Goal: Task Accomplishment & Management: Use online tool/utility

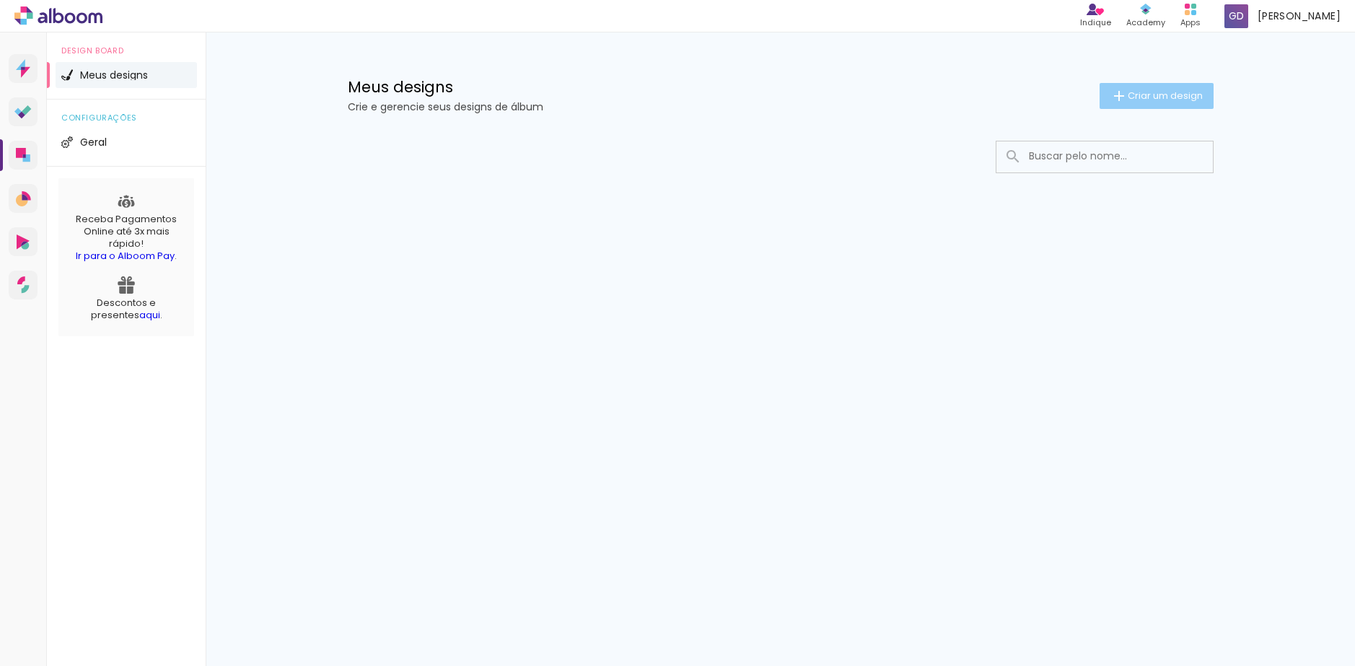
click at [1149, 100] on span "Criar um design" at bounding box center [1165, 95] width 75 height 9
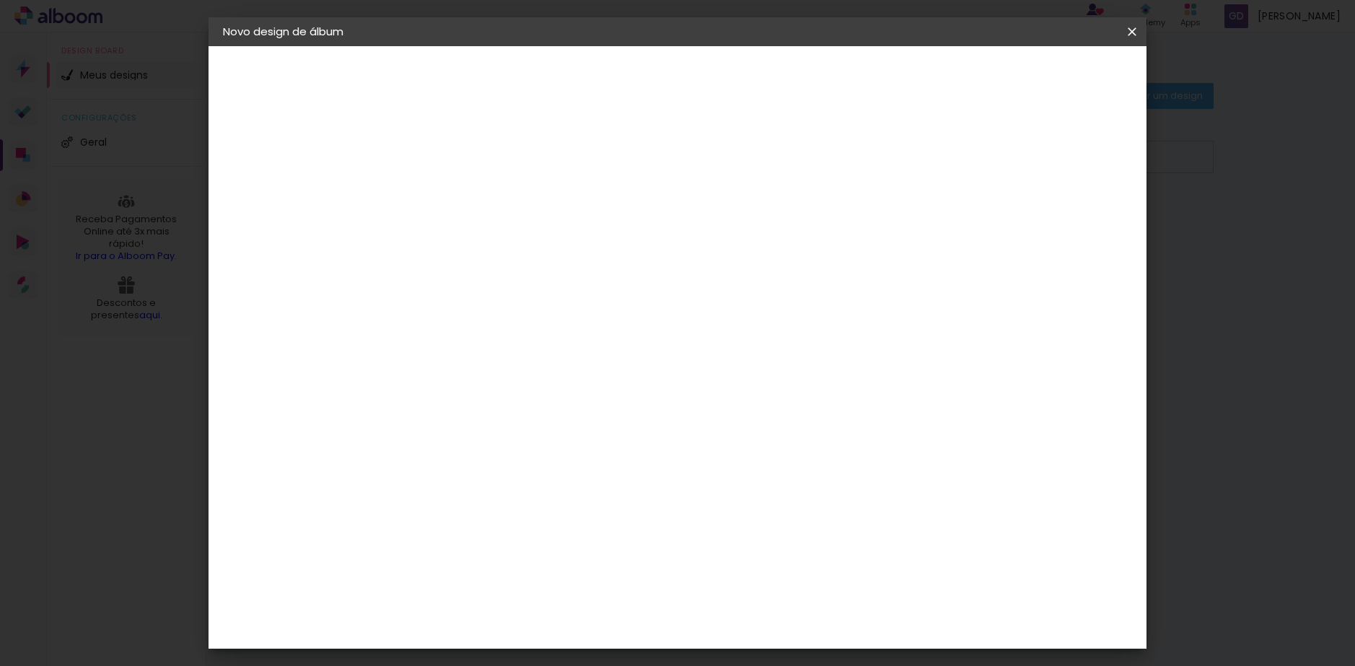
click at [459, 201] on input at bounding box center [459, 194] width 0 height 22
type input "[PERSON_NAME] 1 ano"
type paper-input "[PERSON_NAME] 1 ano"
click at [607, 66] on paper-button "Avançar" at bounding box center [571, 76] width 71 height 25
click at [557, 236] on input "[GEOGRAPHIC_DATA]" at bounding box center [490, 230] width 134 height 18
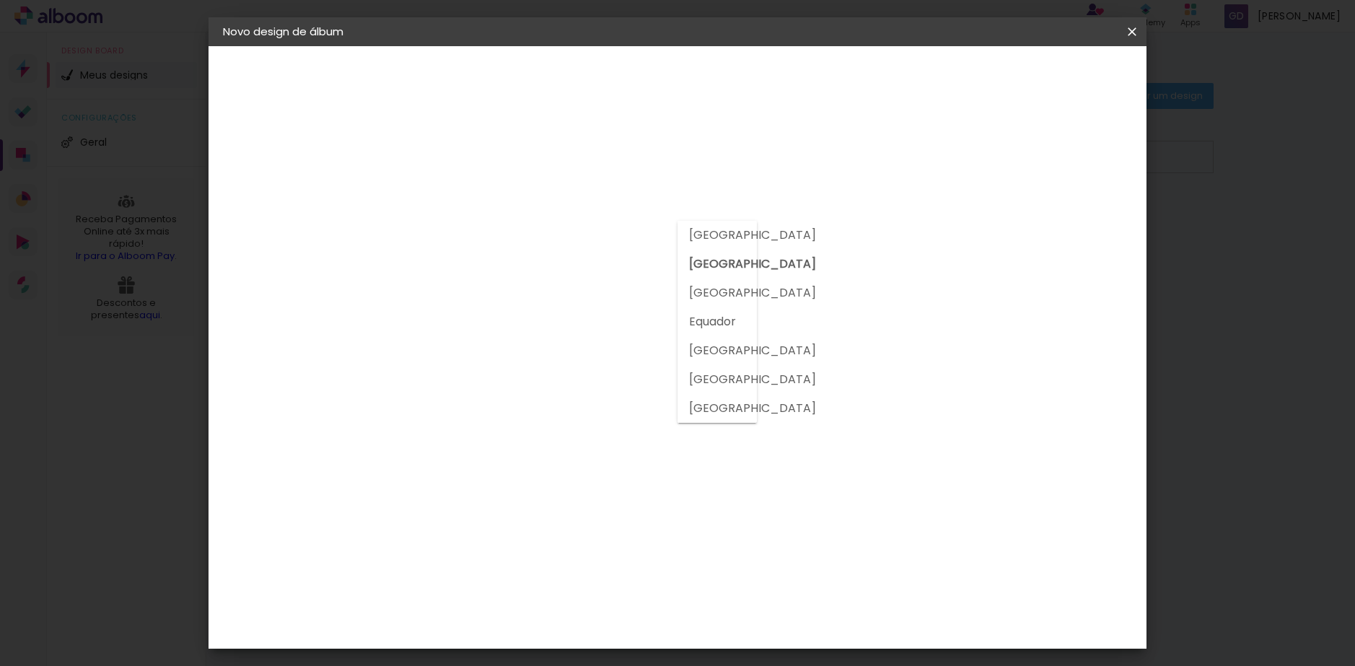
click at [557, 236] on input "[GEOGRAPHIC_DATA]" at bounding box center [490, 230] width 134 height 18
click at [556, 275] on input at bounding box center [496, 275] width 146 height 18
click at [711, 290] on div "Sugerir uma encadernadora" at bounding box center [666, 300] width 89 height 23
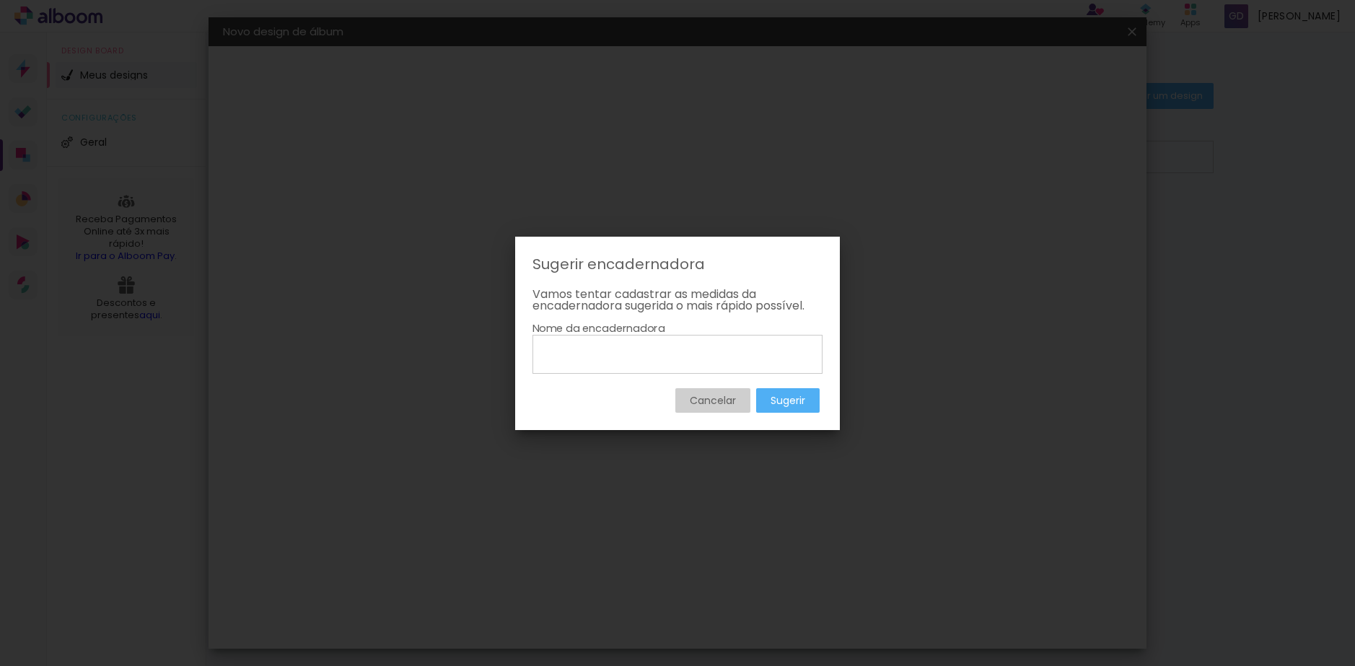
click at [0, 0] on slot "Cancelar" at bounding box center [0, 0] width 0 height 0
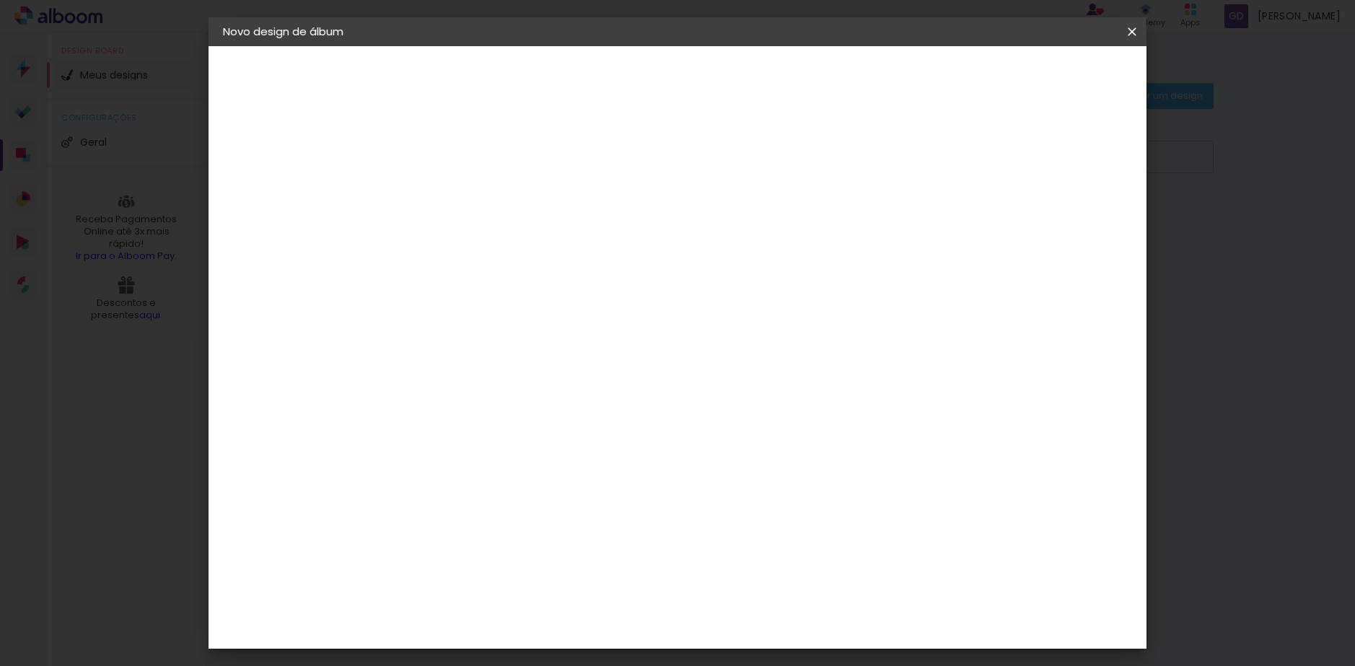
scroll to position [3331, 0]
click at [574, 536] on paper-item "Schlosser" at bounding box center [496, 552] width 156 height 32
click at [0, 0] on slot "Tamanho Livre" at bounding box center [0, 0] width 0 height 0
click at [729, 224] on paper-item "Tamanho Livre" at bounding box center [660, 219] width 139 height 32
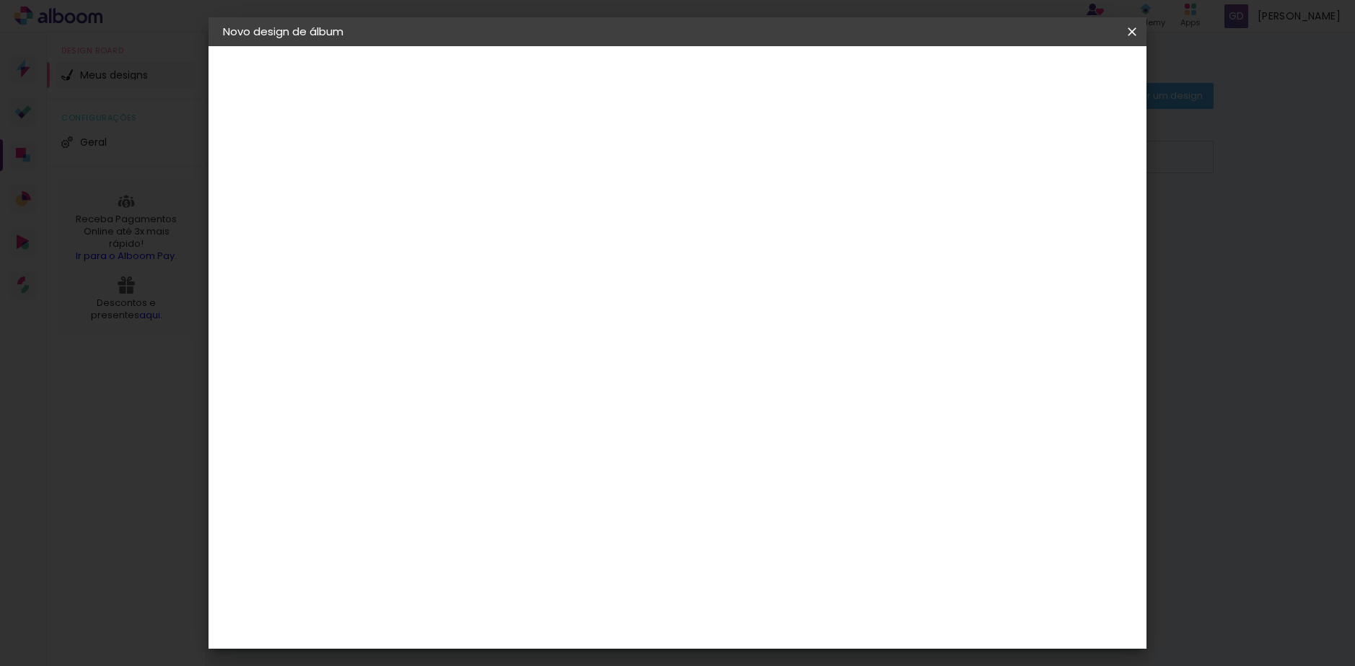
click at [729, 258] on paper-listbox "Tamanho Livre Sugerir uma encadernadora" at bounding box center [660, 252] width 139 height 135
click at [0, 0] on slot "Tamanho Livre" at bounding box center [0, 0] width 0 height 0
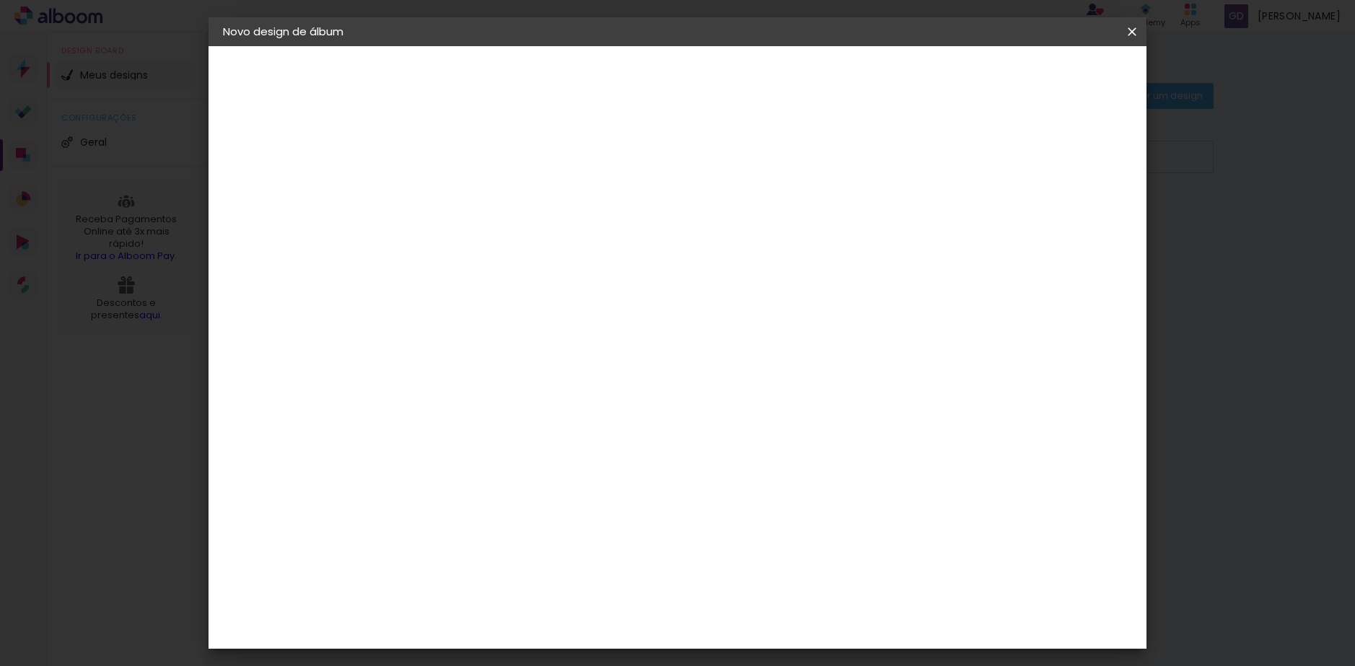
click at [0, 0] on slot "Avançar" at bounding box center [0, 0] width 0 height 0
click at [556, 387] on span "25 × 30" at bounding box center [522, 406] width 67 height 38
click at [694, 80] on paper-button "Avançar" at bounding box center [658, 76] width 71 height 25
type input "1"
type paper-input "1"
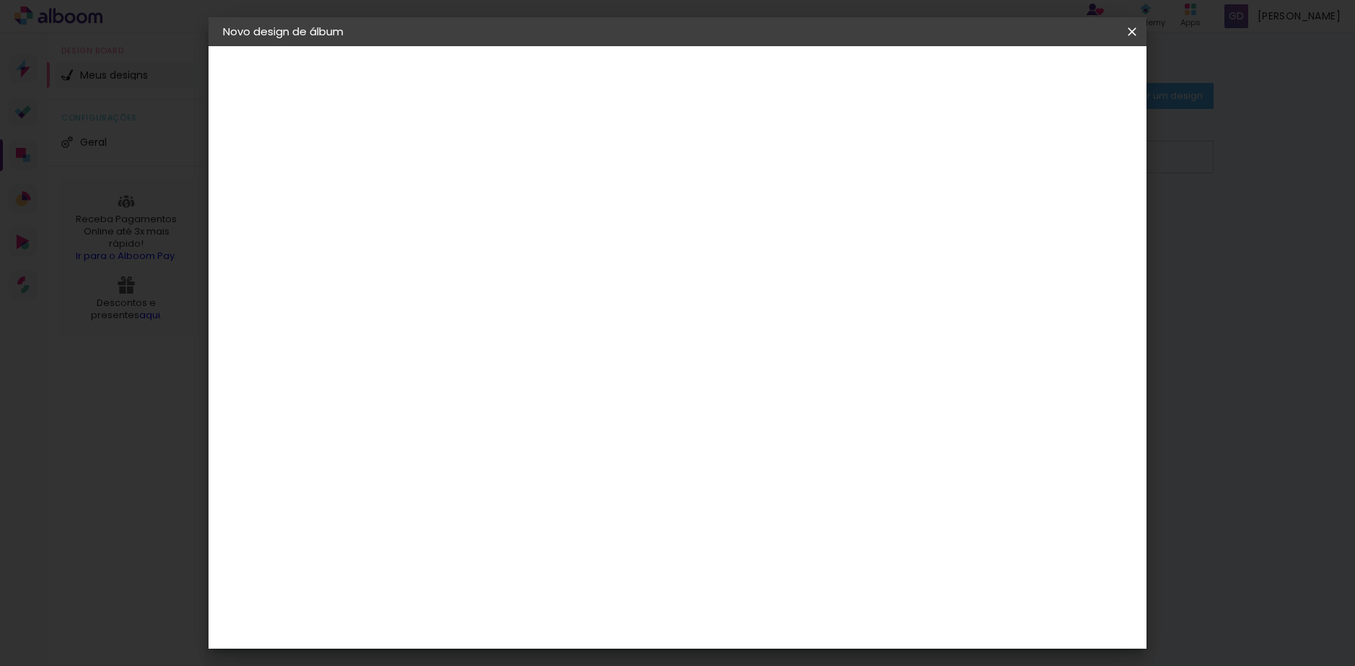
click at [466, 159] on input "1" at bounding box center [448, 155] width 50 height 18
type input "2"
type paper-input "2"
click at [468, 151] on input "2" at bounding box center [448, 155] width 50 height 18
type input "3"
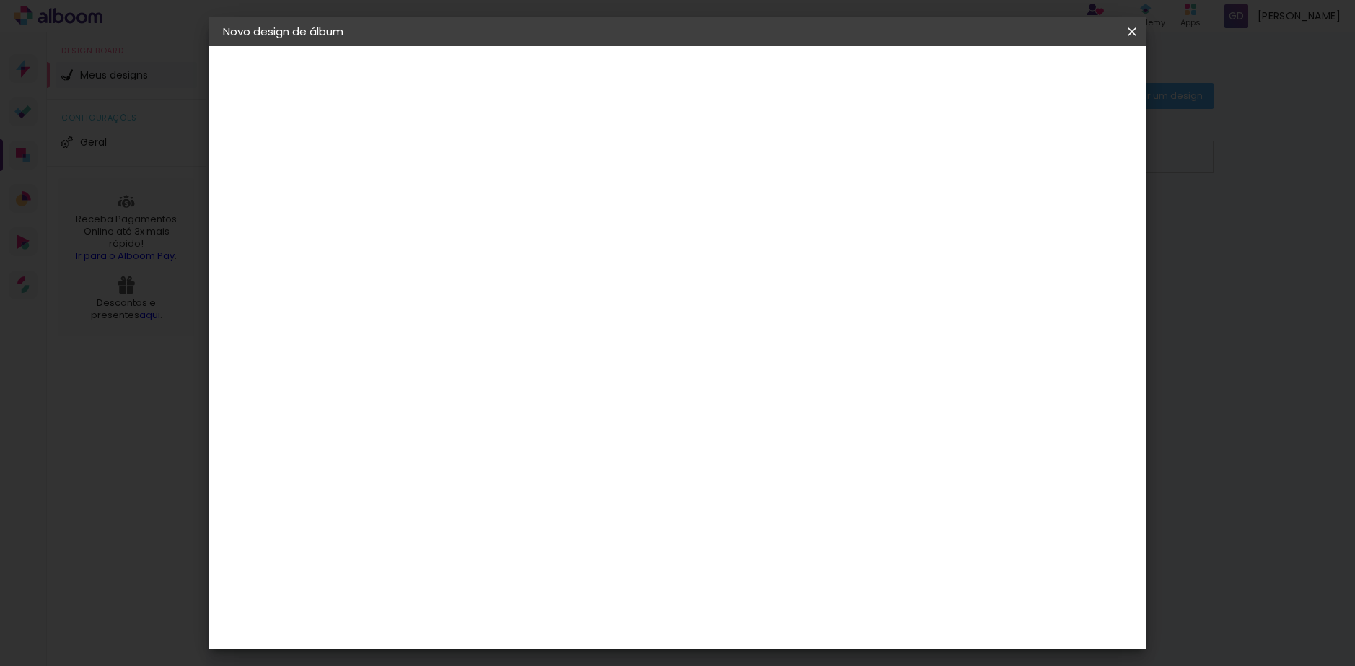
type paper-input "3"
click at [468, 151] on input "3" at bounding box center [448, 155] width 50 height 18
type input "4"
type paper-input "4"
click at [468, 151] on input "4" at bounding box center [448, 155] width 50 height 18
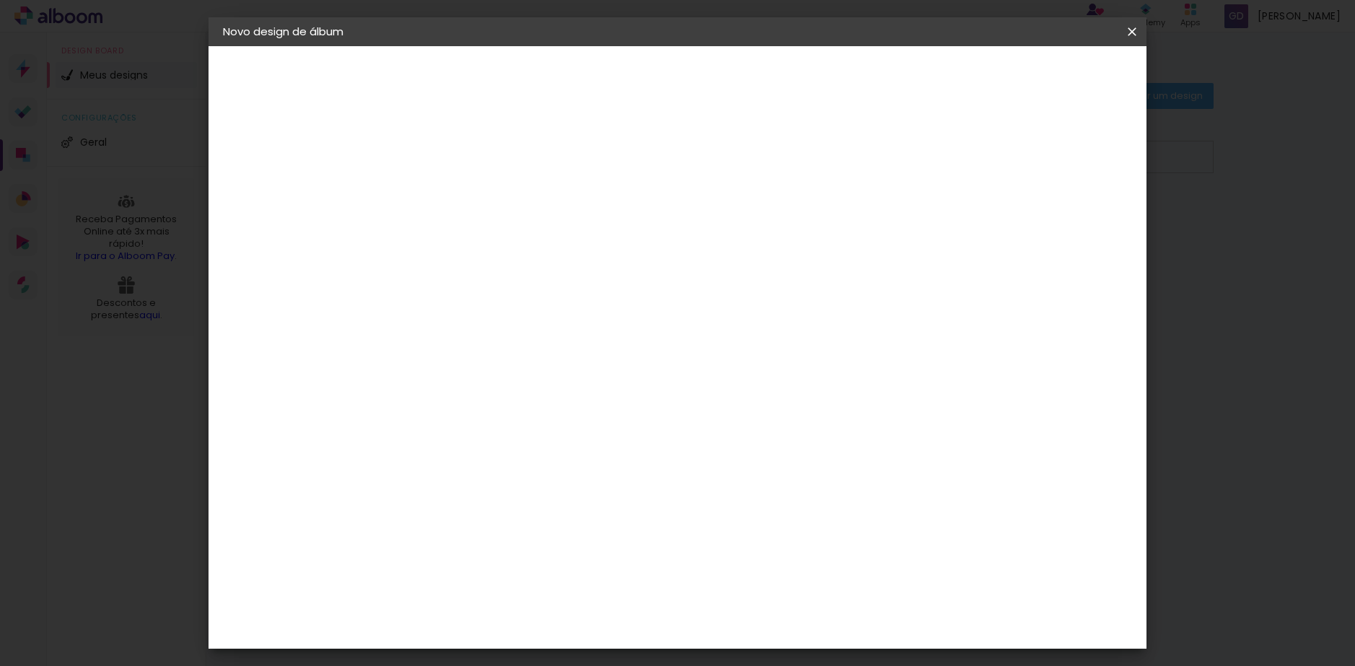
type input "5"
type paper-input "5"
click at [468, 151] on input "5" at bounding box center [448, 155] width 50 height 18
type input "6"
type paper-input "6"
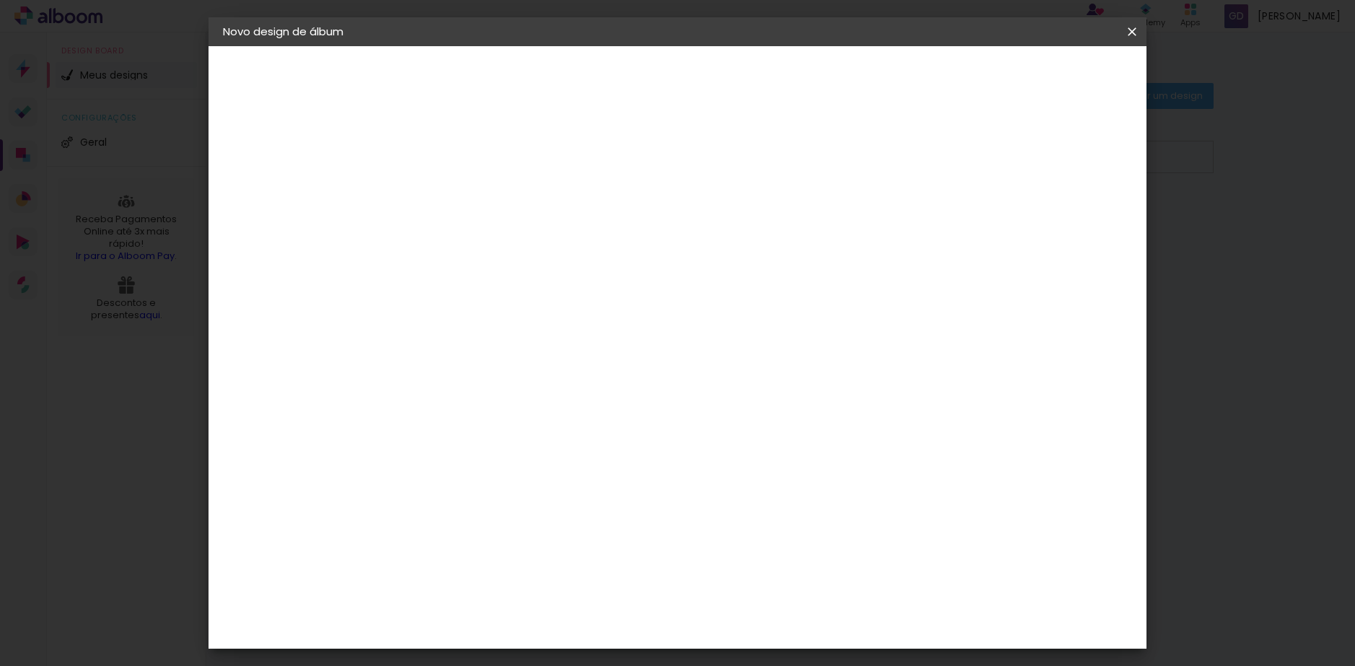
click at [468, 151] on input "6" at bounding box center [448, 155] width 50 height 18
type input "5"
type paper-input "5"
click at [466, 159] on input "5" at bounding box center [448, 155] width 50 height 18
type input "4"
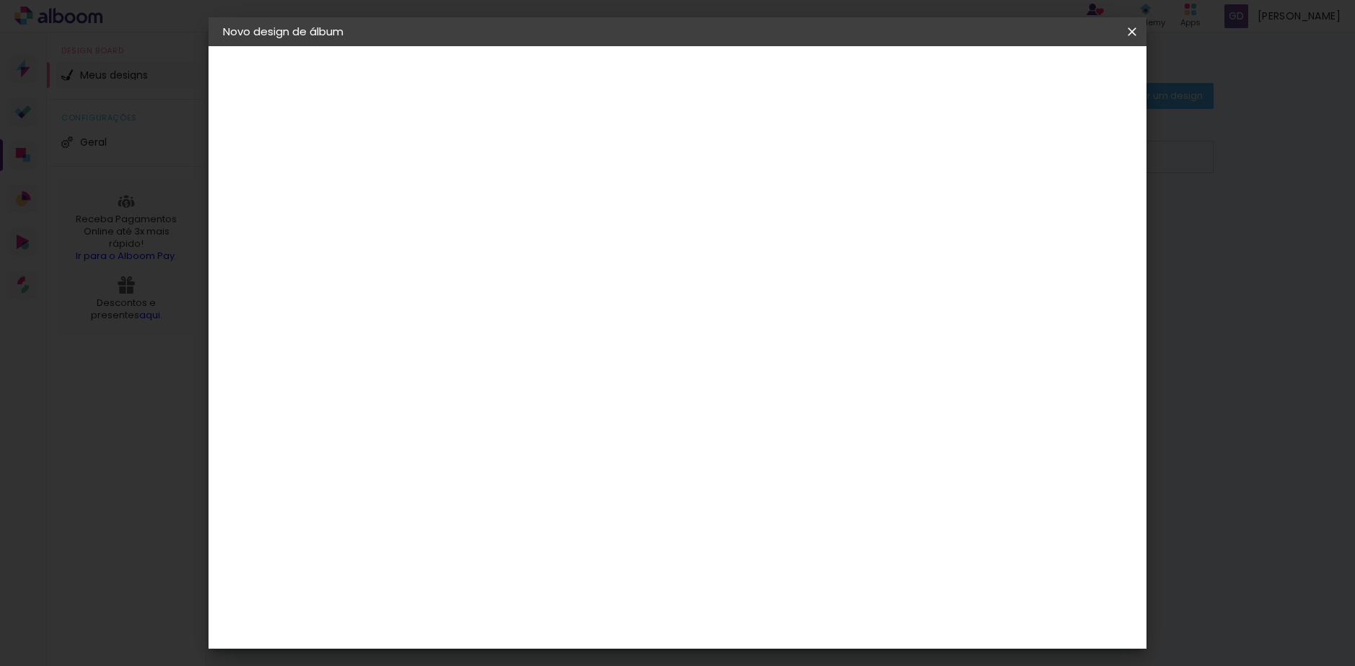
type paper-input "4"
click at [466, 159] on input "4" at bounding box center [448, 155] width 50 height 18
type input "3"
type paper-input "3"
click at [466, 159] on input "3" at bounding box center [448, 155] width 50 height 18
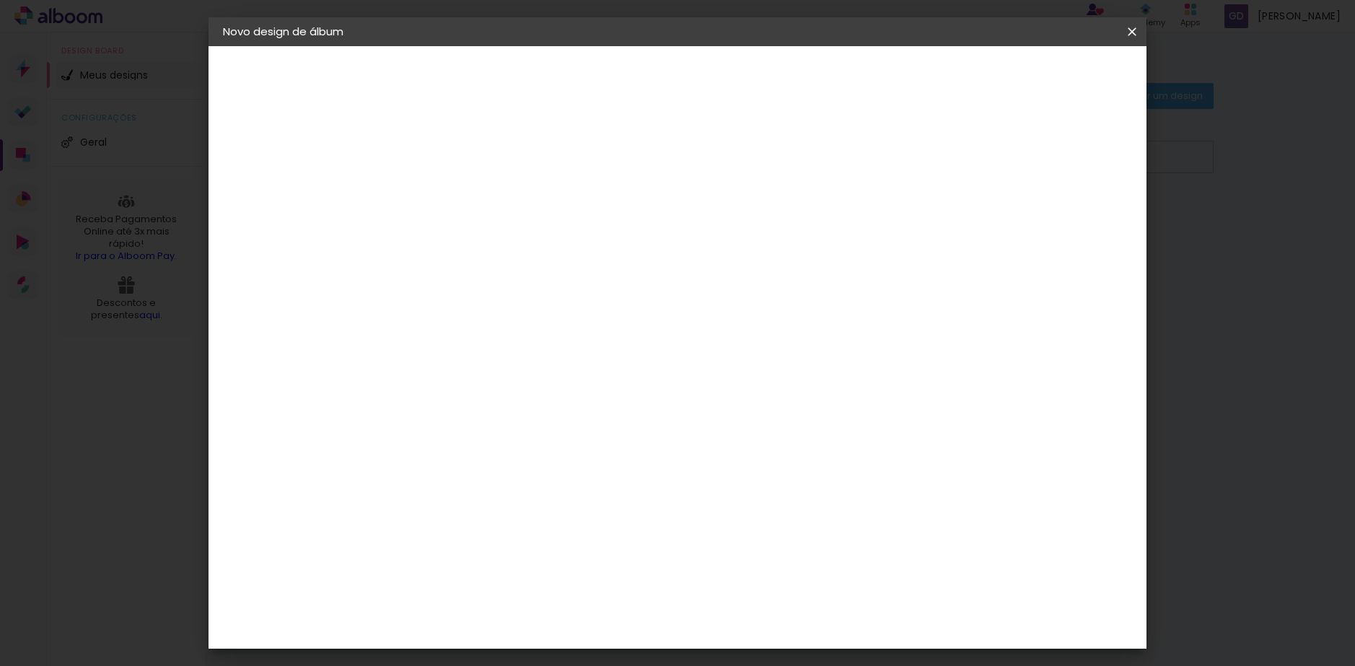
type input "2"
type paper-input "2"
click at [469, 161] on input "2" at bounding box center [448, 155] width 50 height 18
click at [1042, 81] on span "Iniciar design" at bounding box center [1009, 76] width 66 height 10
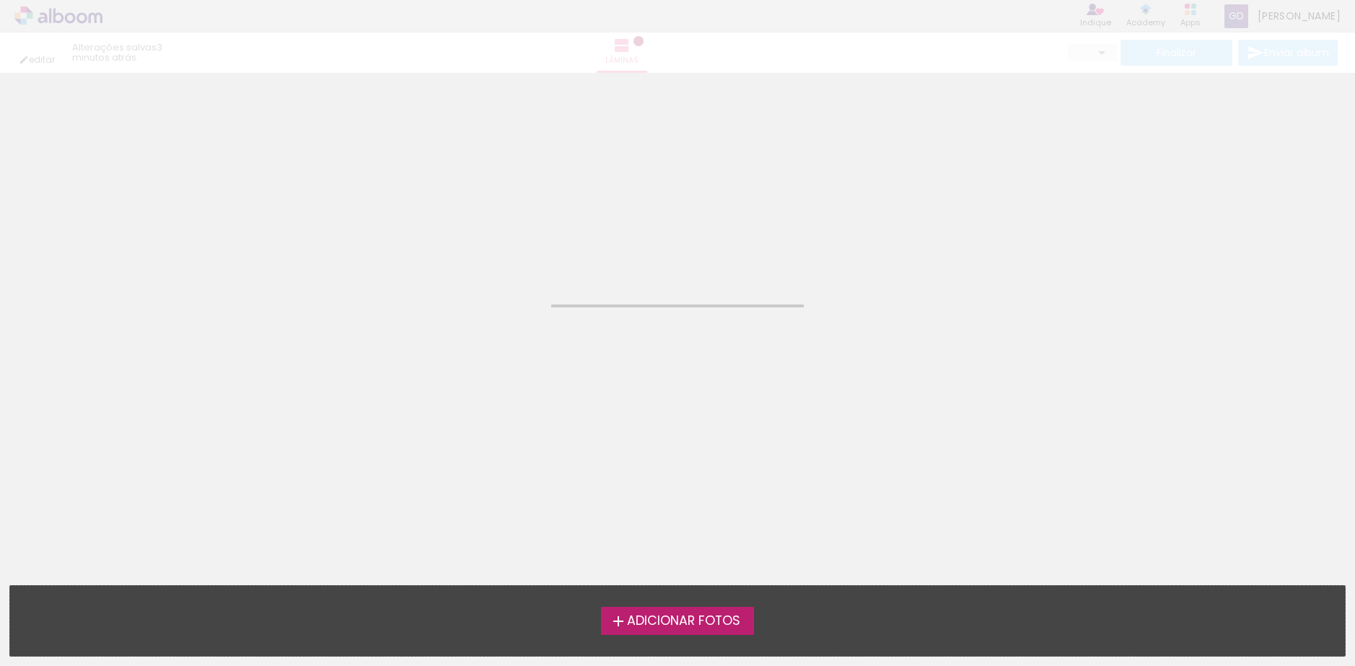
click at [686, 616] on span "Adicionar Fotos" at bounding box center [683, 621] width 113 height 13
click at [0, 0] on input "file" at bounding box center [0, 0] width 0 height 0
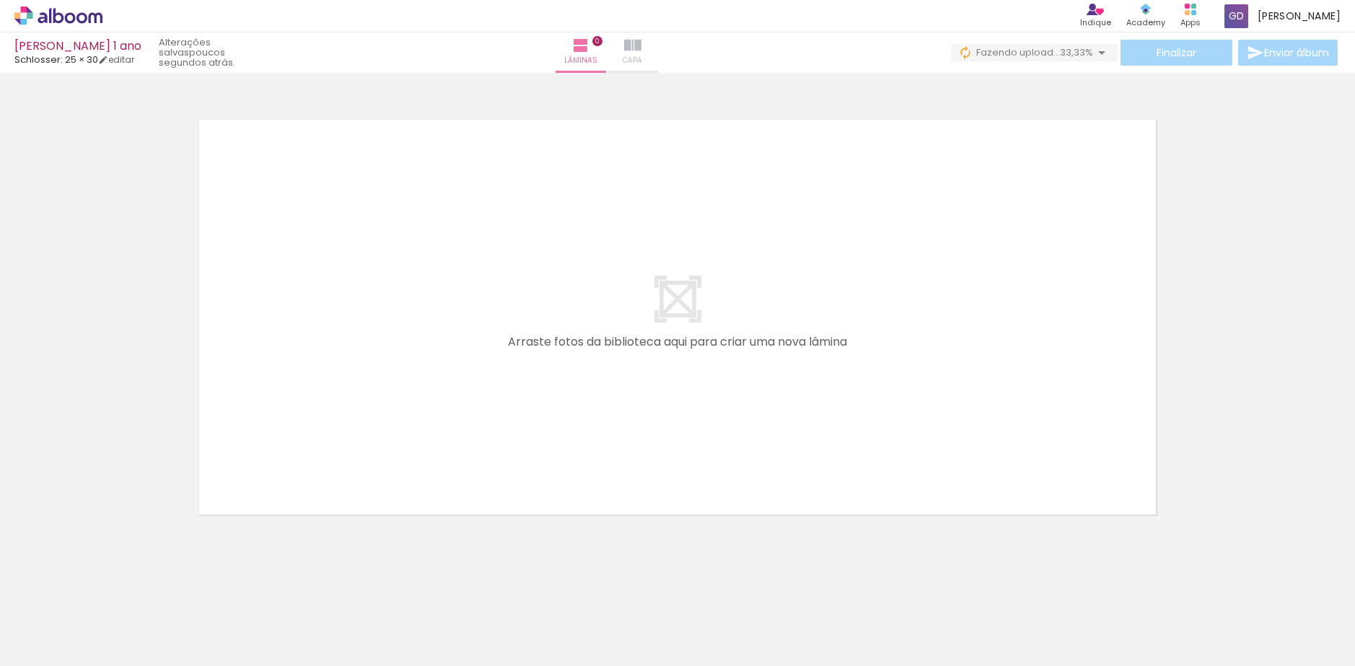
click at [642, 63] on span "Capa" at bounding box center [632, 60] width 19 height 13
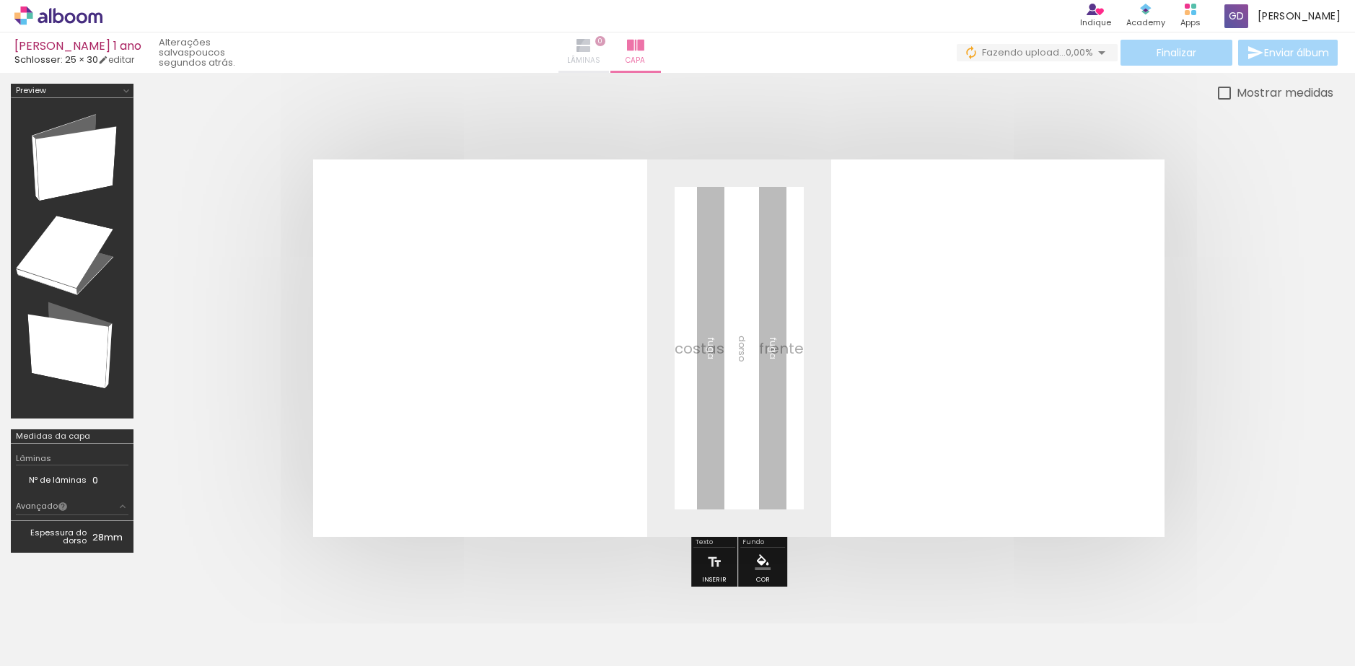
click at [609, 54] on paper-button "Lâminas 0" at bounding box center [583, 52] width 51 height 40
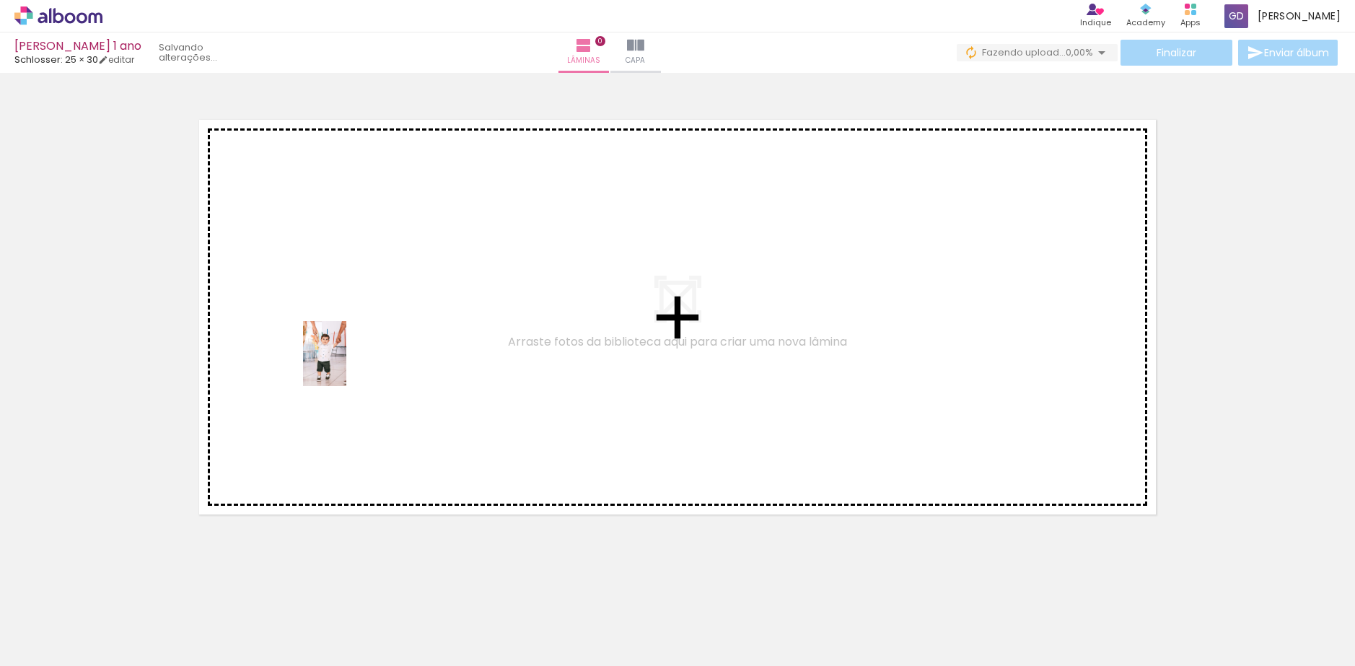
drag, startPoint x: 162, startPoint y: 607, endPoint x: 339, endPoint y: 347, distance: 314.8
click at [339, 347] on quentale-workspace at bounding box center [677, 333] width 1355 height 666
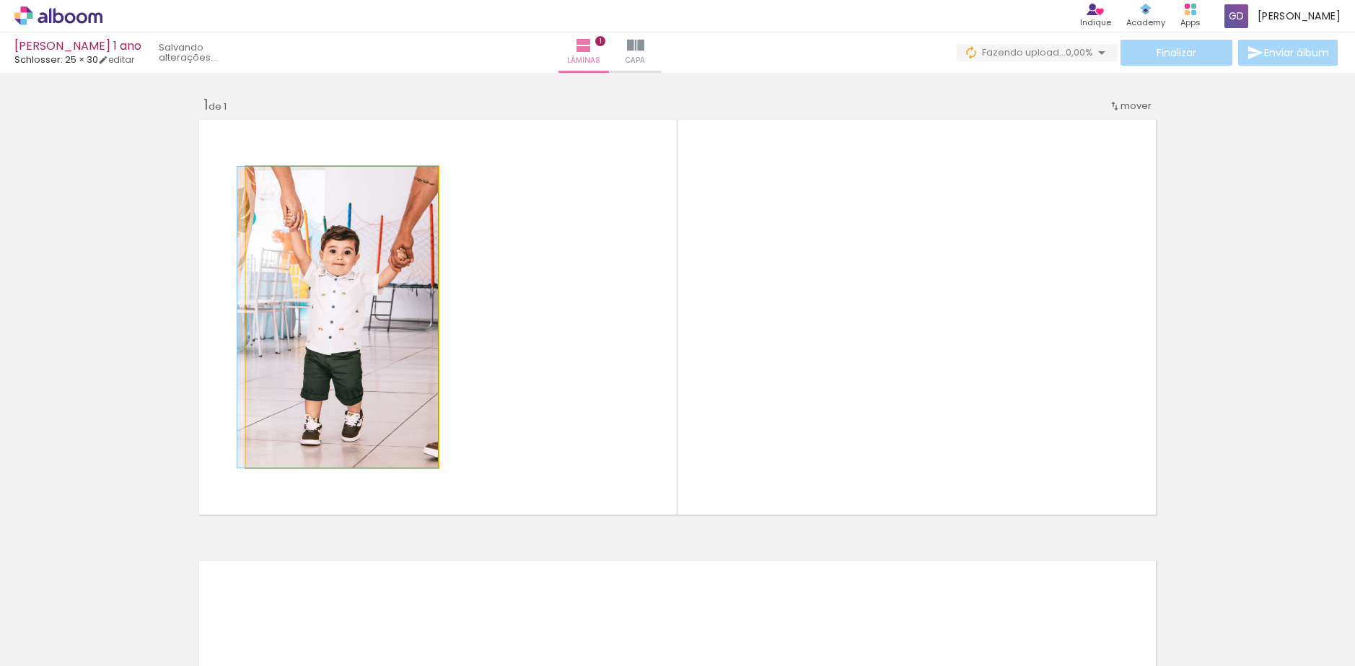
drag, startPoint x: 346, startPoint y: 296, endPoint x: 320, endPoint y: 278, distance: 30.6
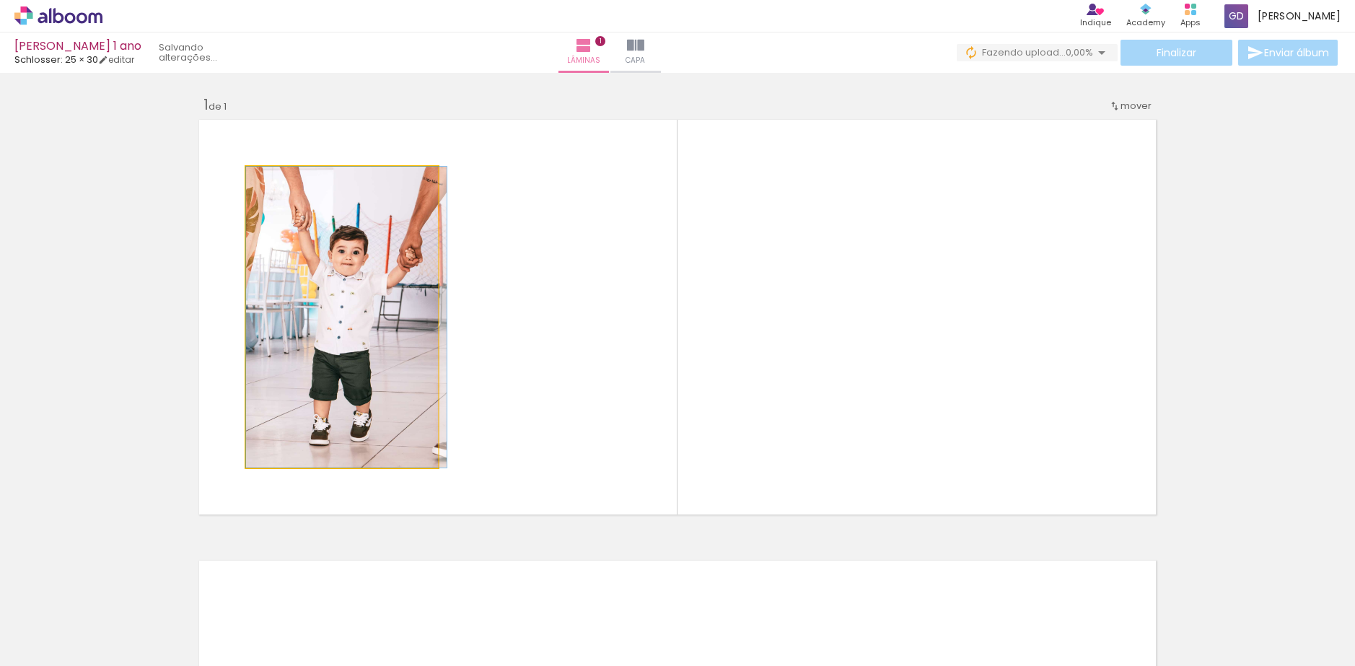
drag, startPoint x: 315, startPoint y: 284, endPoint x: 328, endPoint y: 284, distance: 13.0
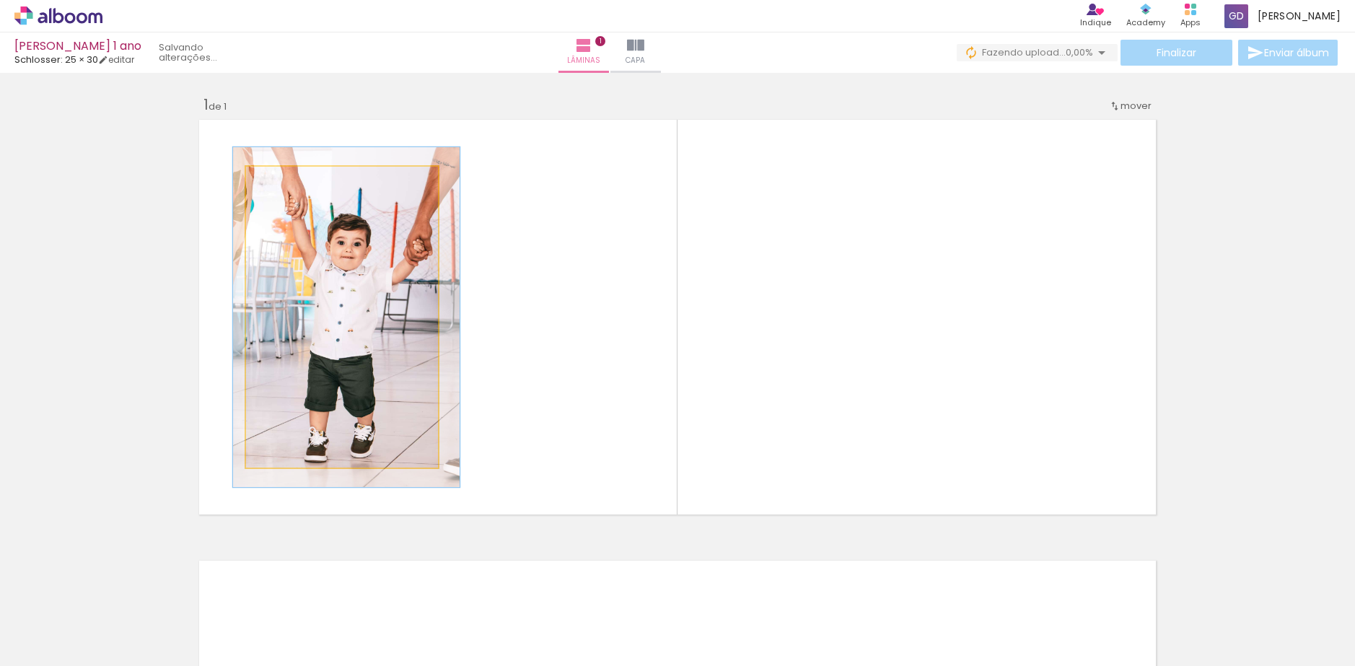
click at [284, 183] on div at bounding box center [286, 181] width 13 height 13
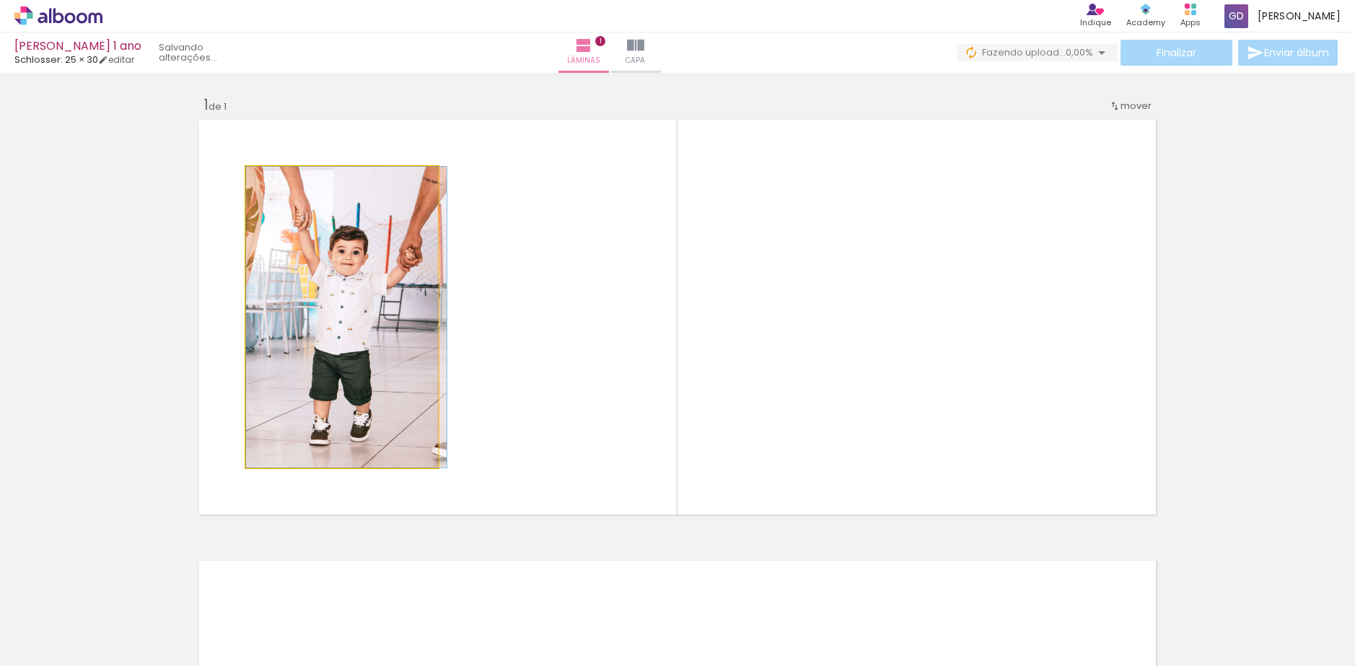
drag, startPoint x: 284, startPoint y: 183, endPoint x: 274, endPoint y: 186, distance: 10.5
type paper-slider "100"
click at [274, 186] on div at bounding box center [279, 181] width 13 height 13
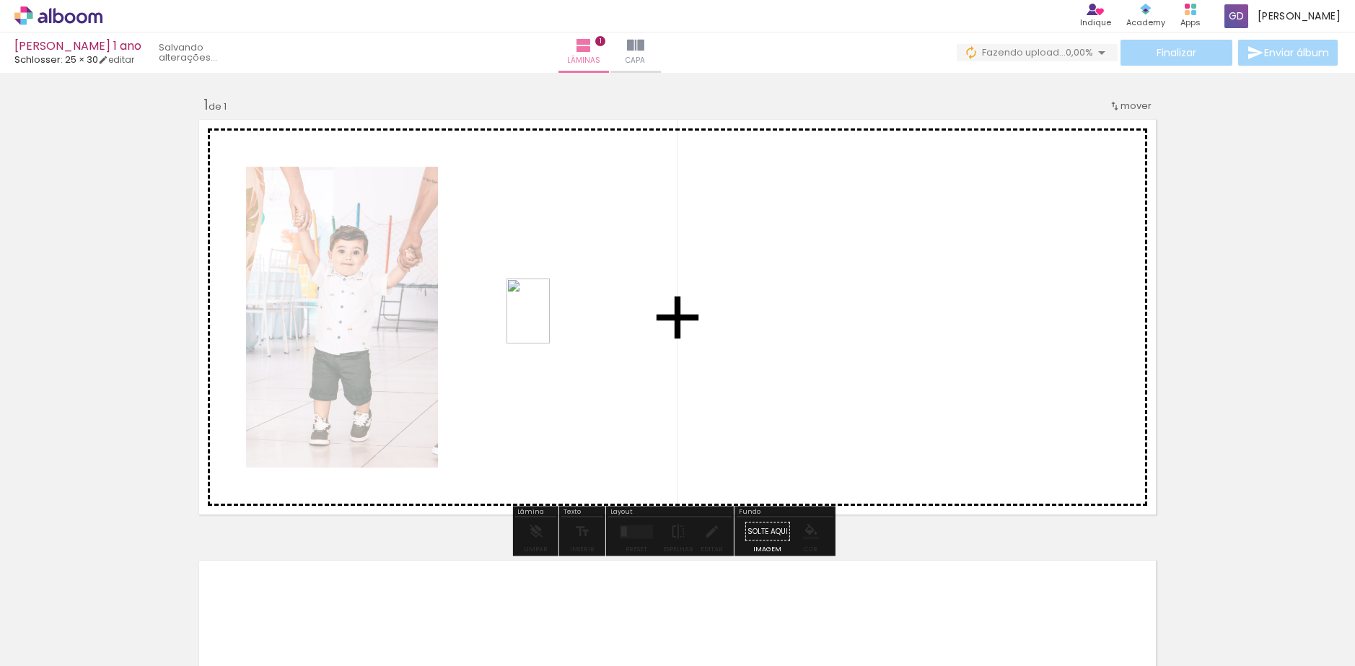
drag, startPoint x: 234, startPoint y: 622, endPoint x: 549, endPoint y: 320, distance: 436.8
click at [549, 320] on quentale-workspace at bounding box center [677, 333] width 1355 height 666
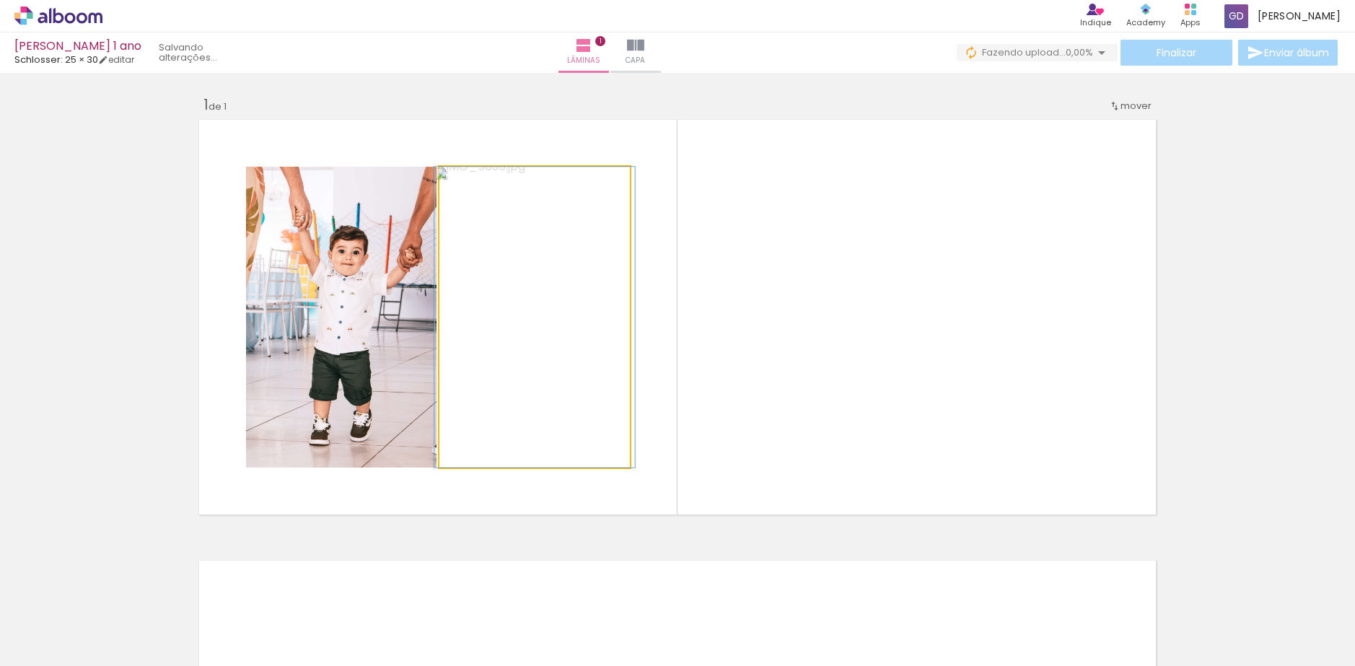
click at [568, 276] on quentale-photo at bounding box center [534, 317] width 190 height 301
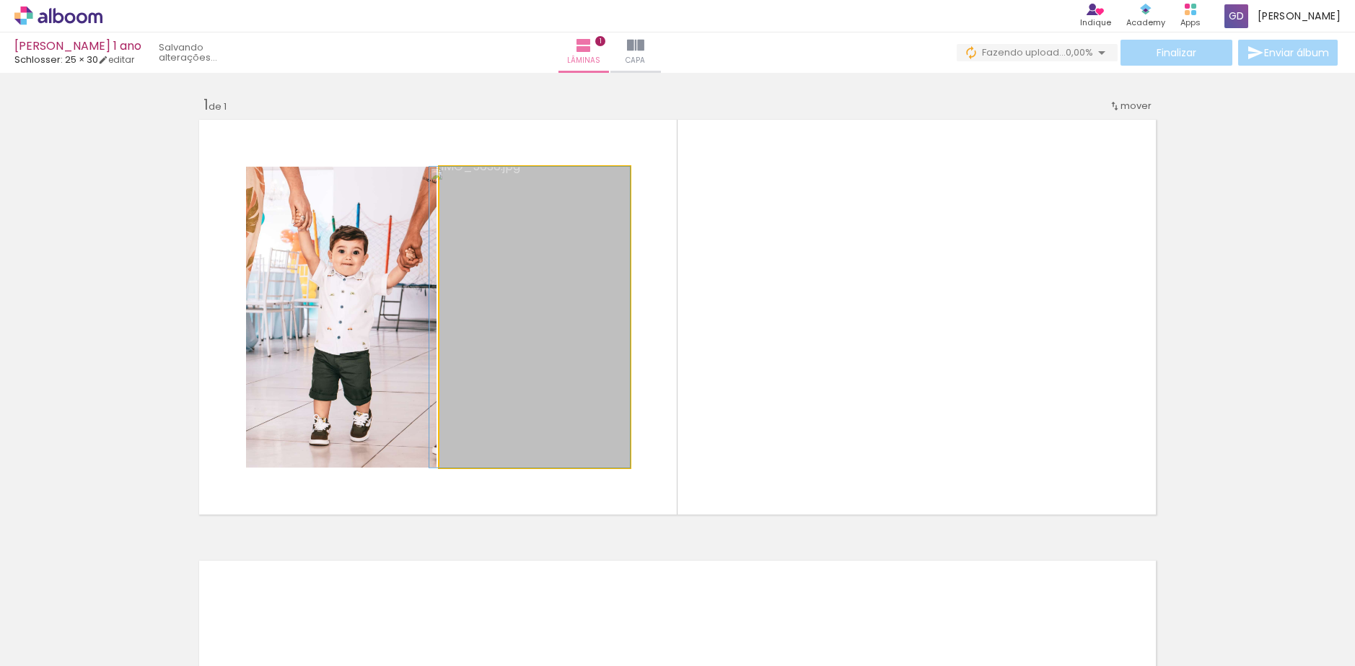
drag, startPoint x: 558, startPoint y: 302, endPoint x: 548, endPoint y: 291, distance: 14.8
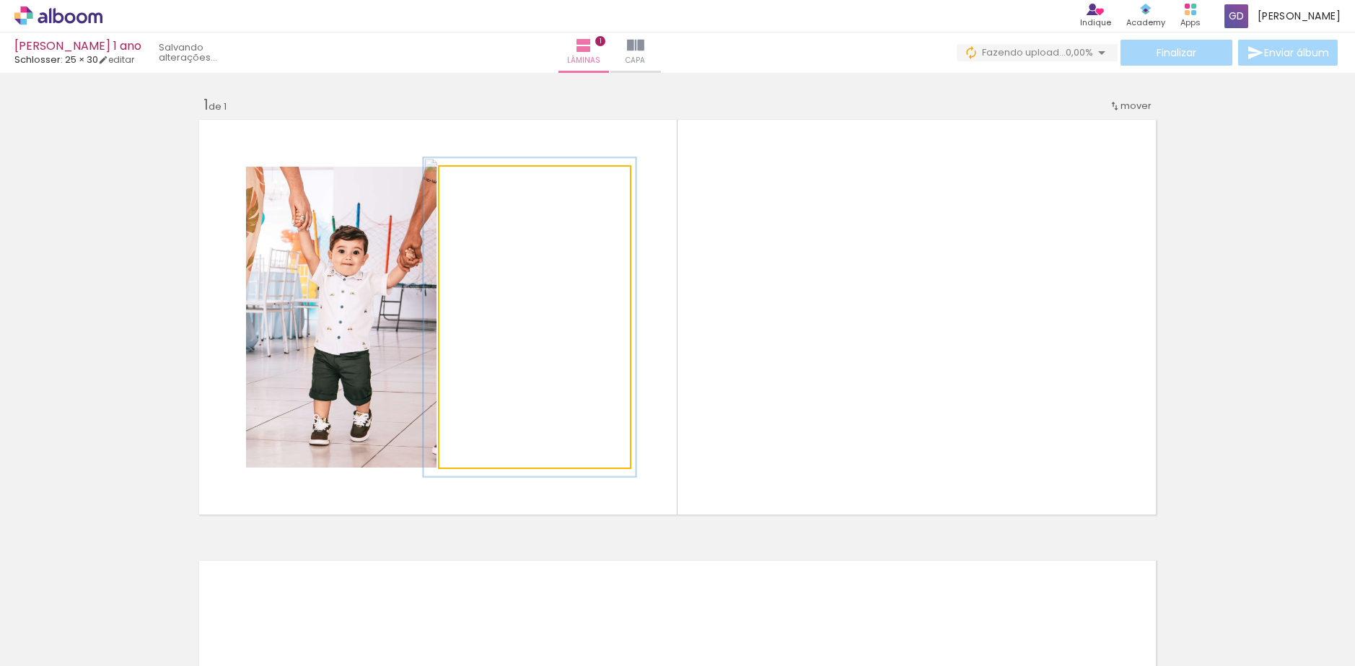
type paper-slider "106"
click at [475, 187] on div at bounding box center [476, 181] width 23 height 23
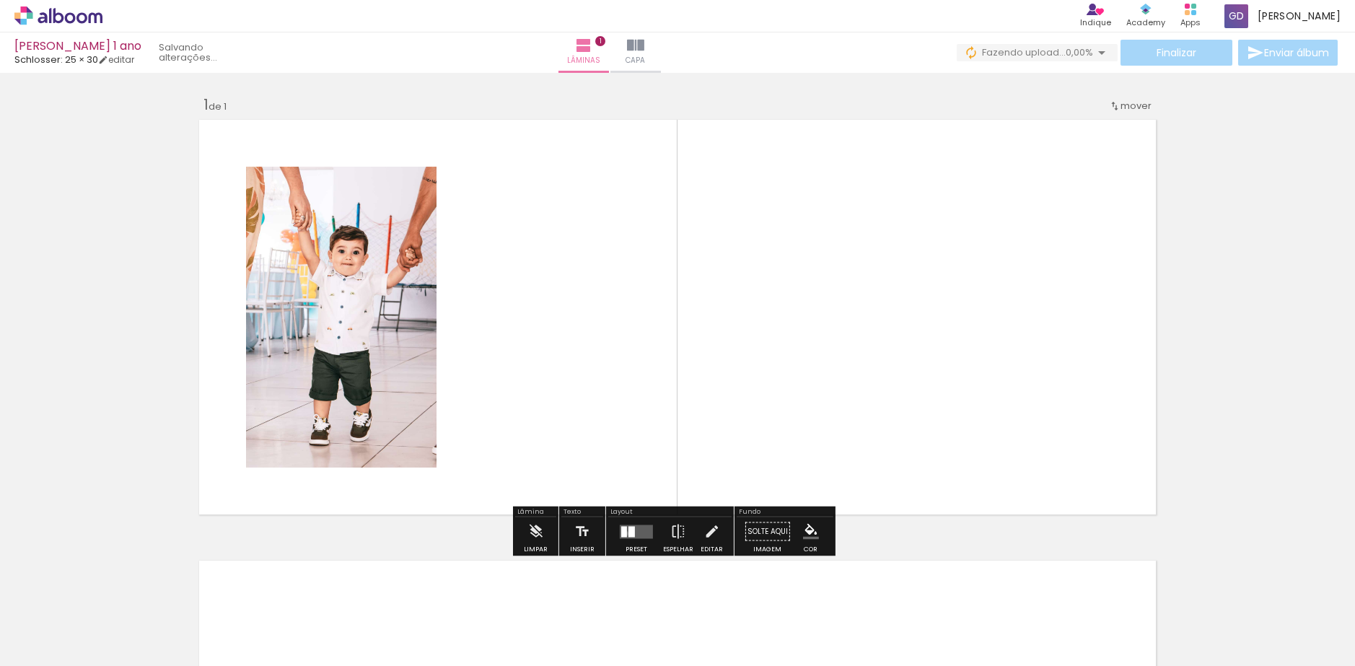
click at [622, 533] on div at bounding box center [624, 531] width 6 height 11
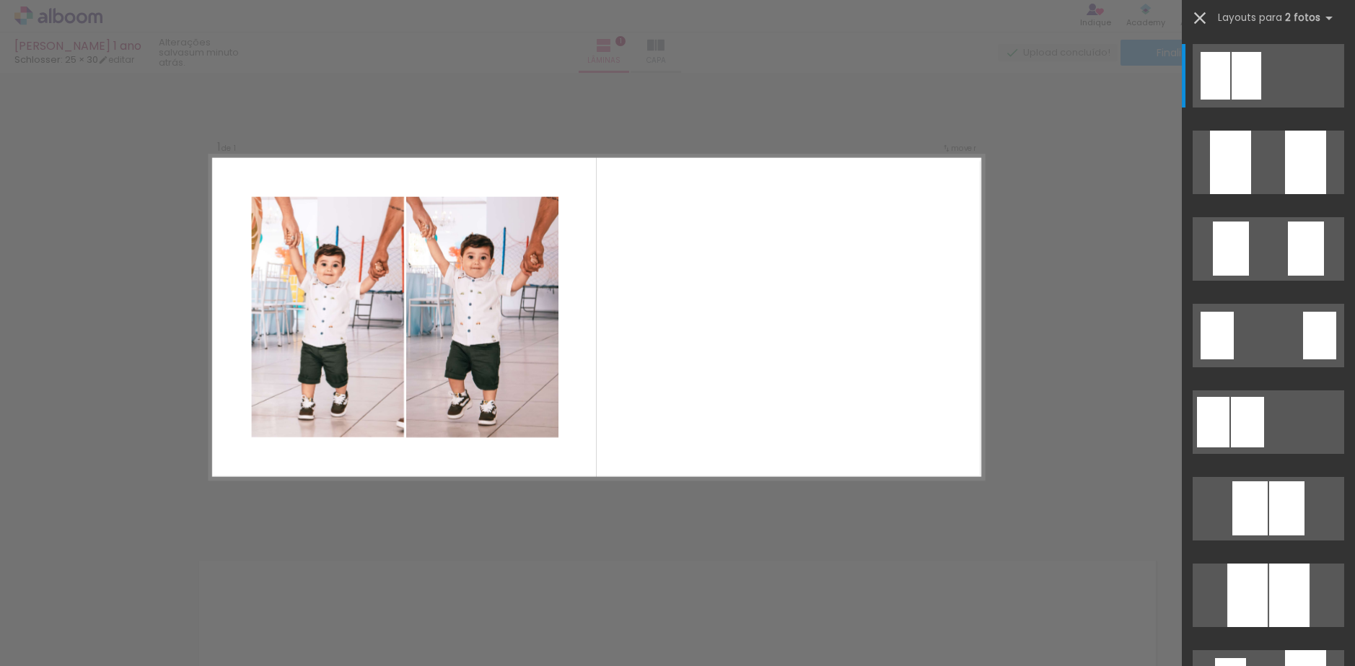
click at [1202, 14] on iron-icon at bounding box center [1200, 18] width 20 height 20
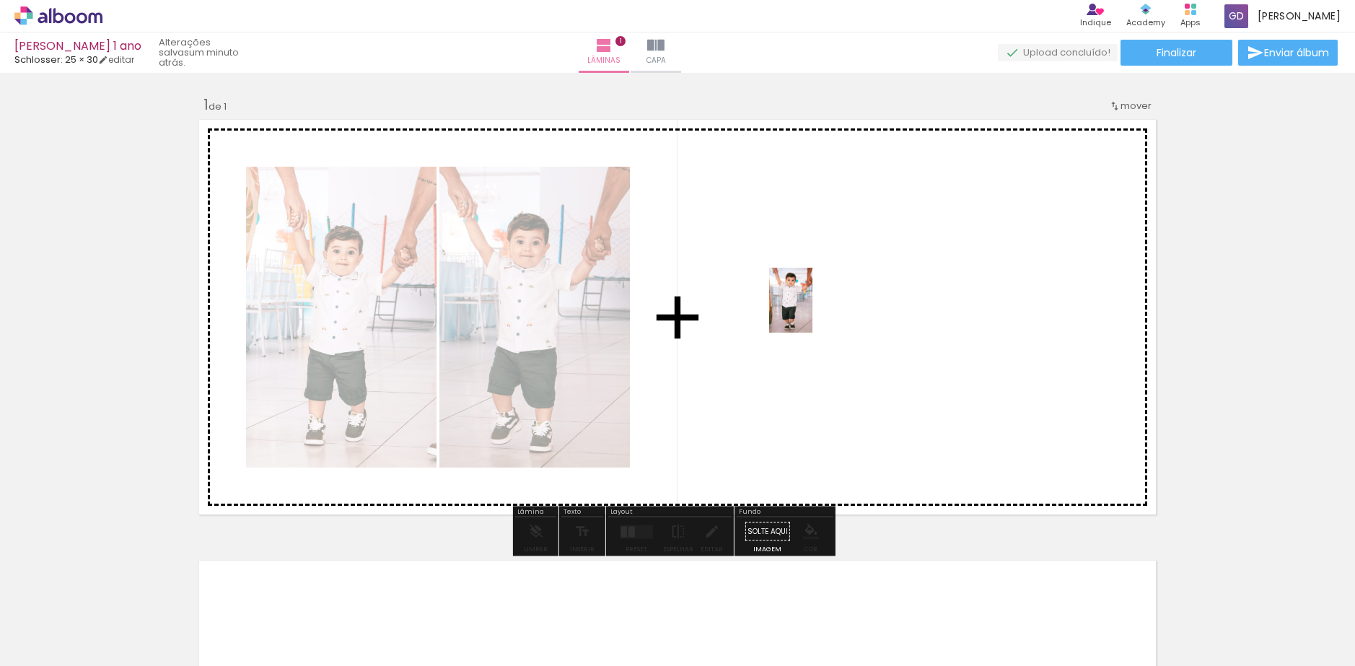
drag, startPoint x: 398, startPoint y: 585, endPoint x: 813, endPoint y: 309, distance: 499.1
click at [813, 309] on quentale-workspace at bounding box center [677, 333] width 1355 height 666
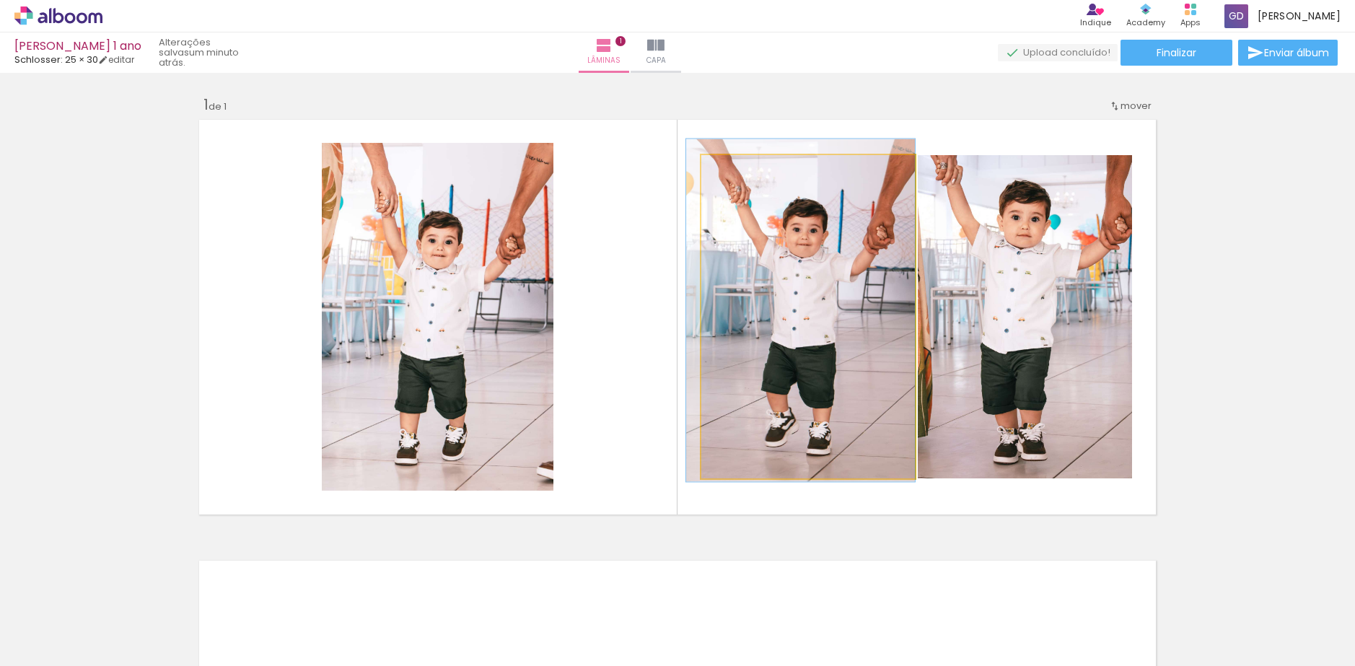
drag, startPoint x: 787, startPoint y: 297, endPoint x: 737, endPoint y: 291, distance: 50.9
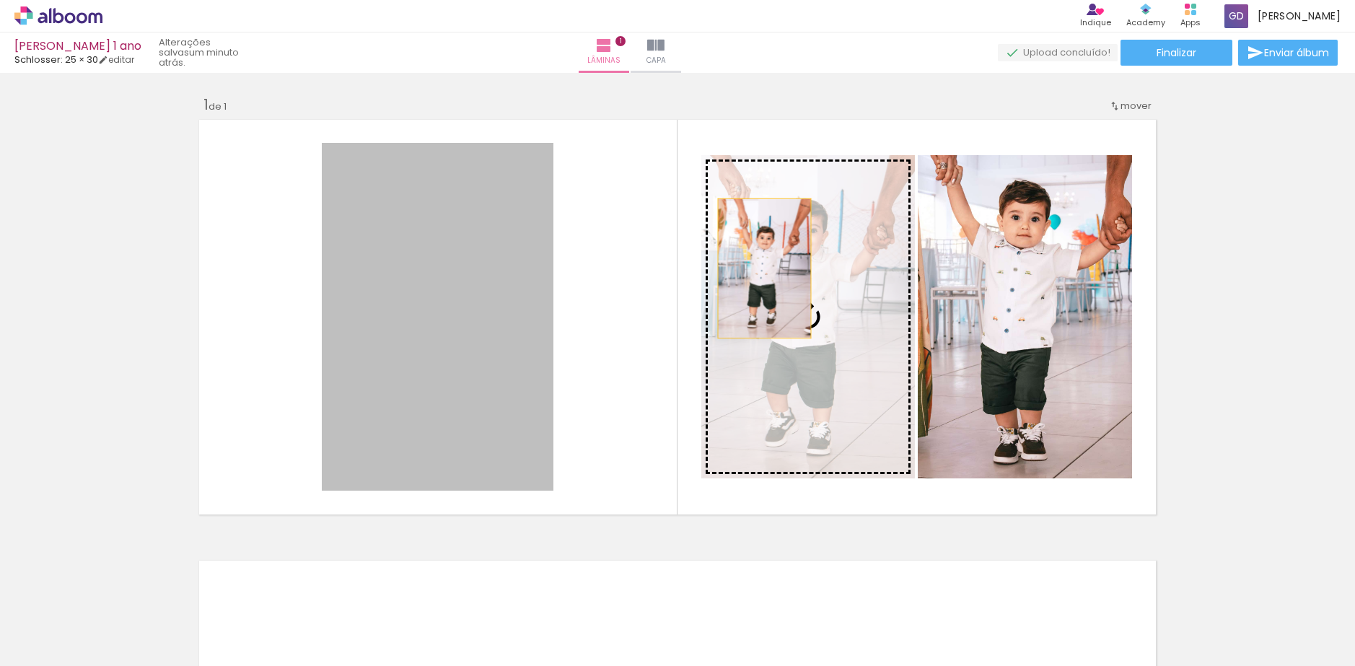
drag, startPoint x: 478, startPoint y: 282, endPoint x: 759, endPoint y: 268, distance: 281.0
click at [0, 0] on slot at bounding box center [0, 0] width 0 height 0
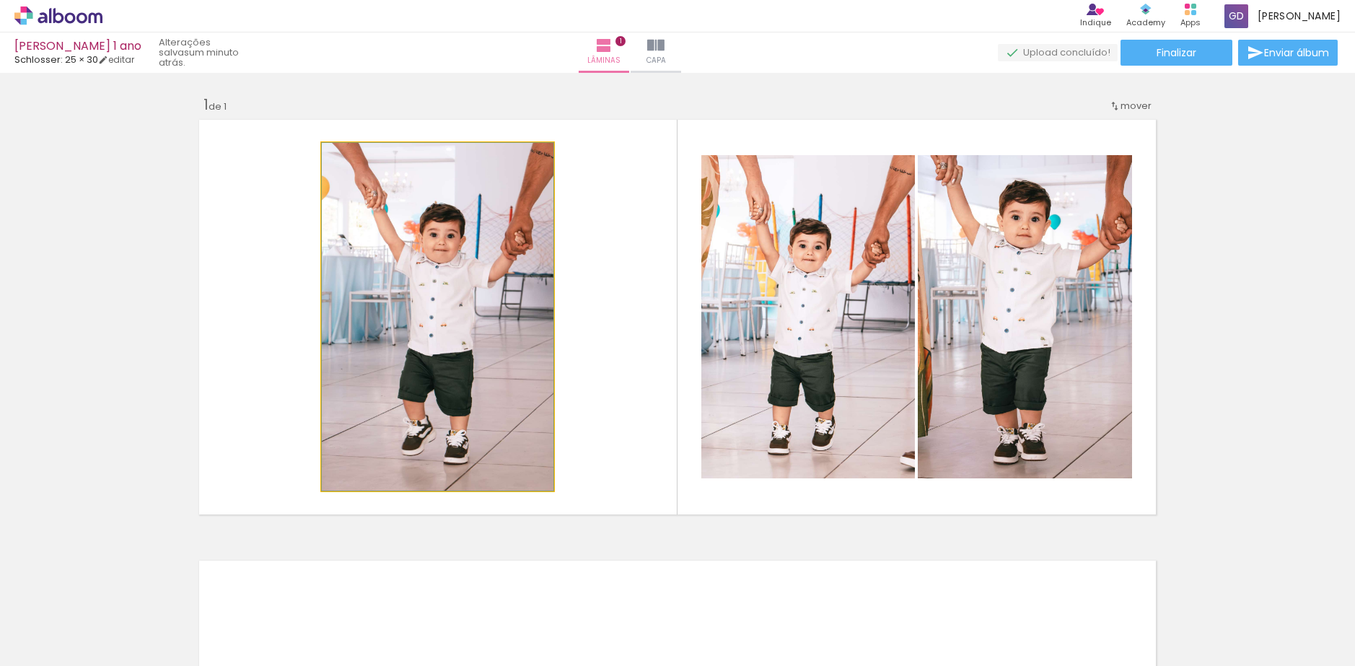
drag, startPoint x: 465, startPoint y: 334, endPoint x: 394, endPoint y: 323, distance: 71.6
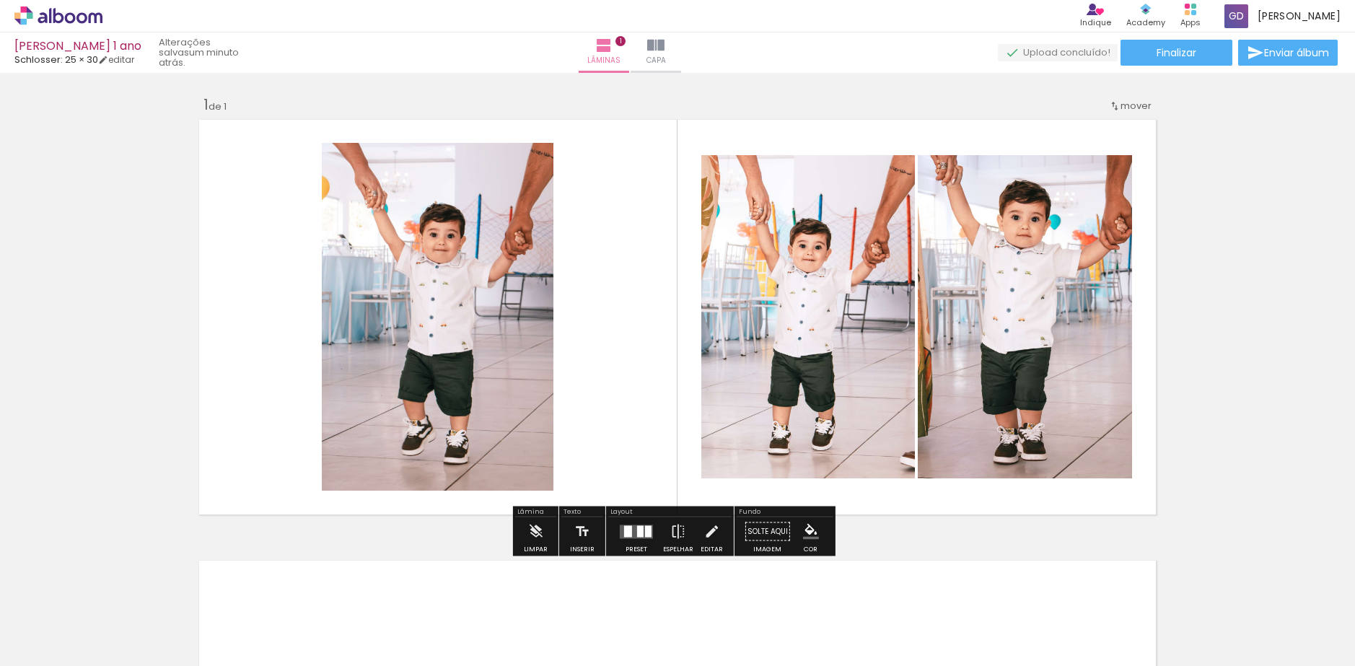
click at [641, 540] on div at bounding box center [636, 531] width 39 height 29
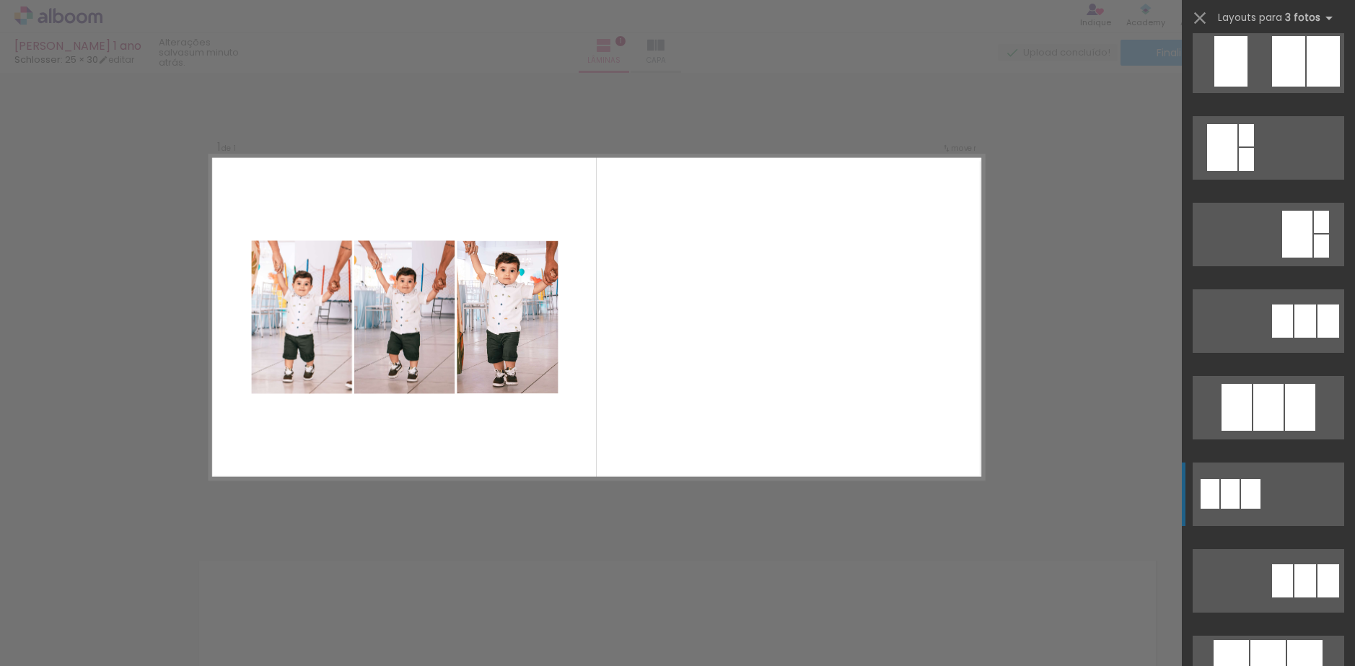
scroll to position [72, 0]
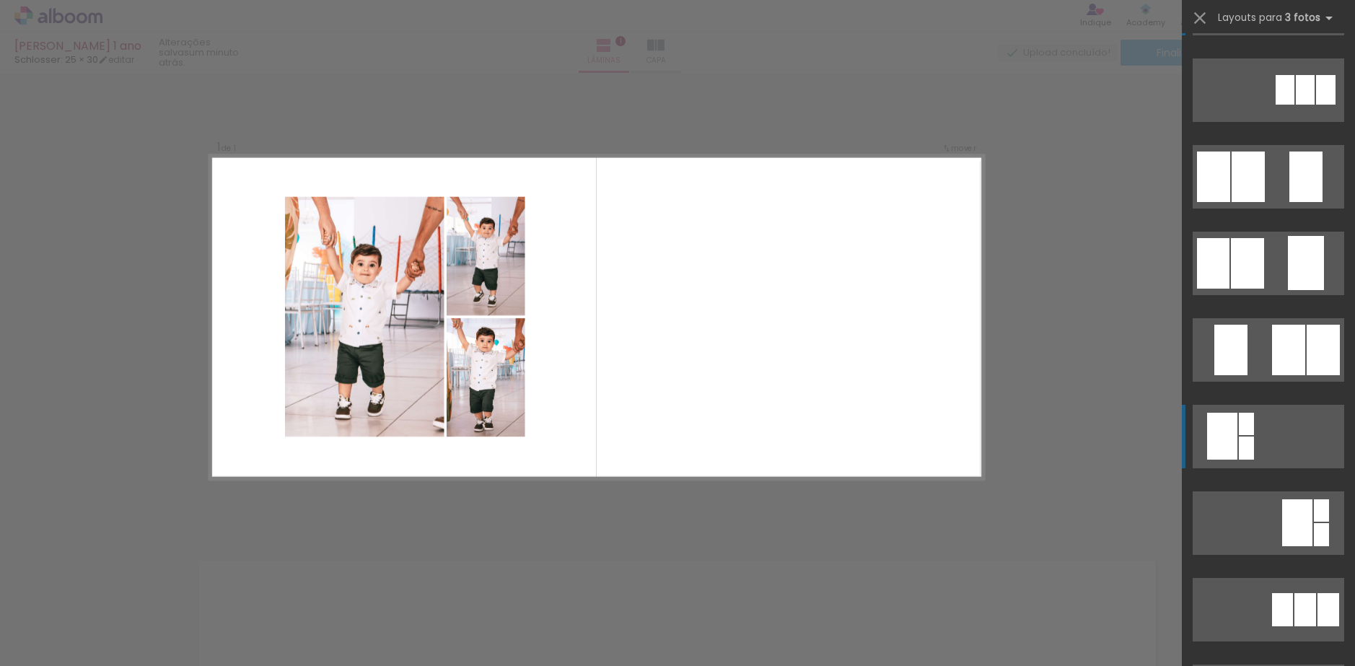
click at [1241, 448] on div at bounding box center [1246, 448] width 15 height 23
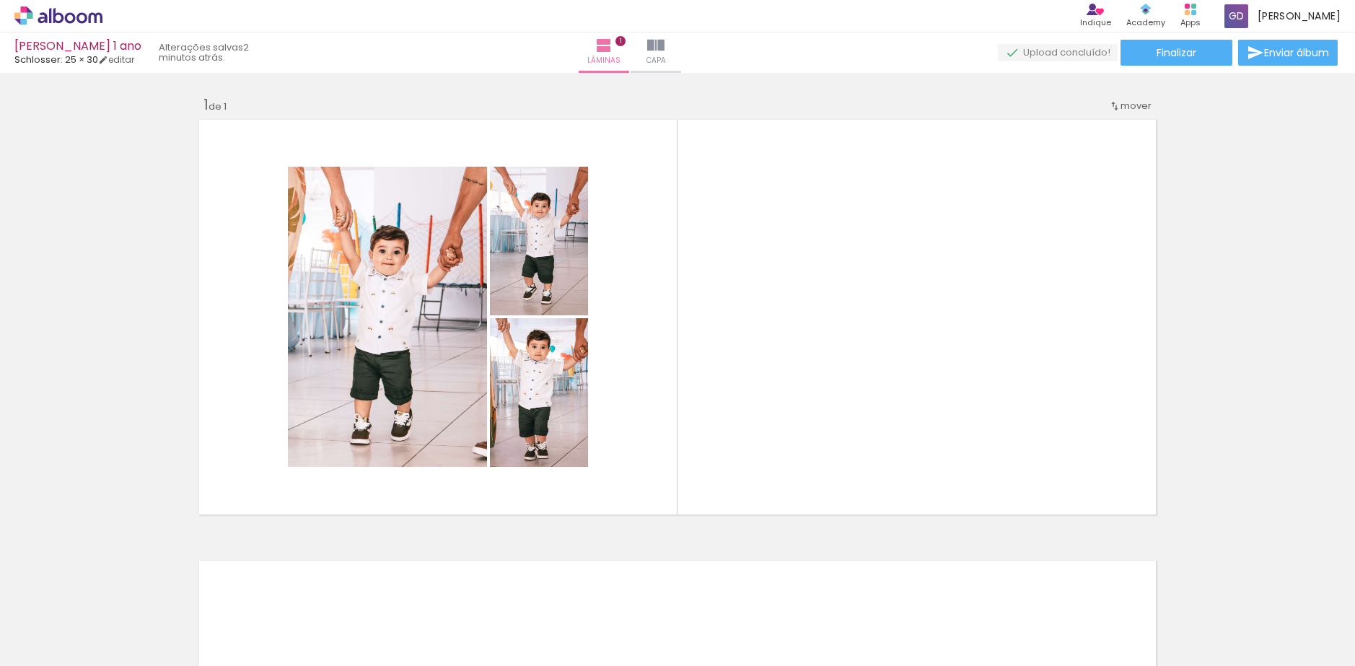
click at [37, 650] on span "Adicionar Fotos" at bounding box center [51, 647] width 43 height 16
click at [0, 0] on input "file" at bounding box center [0, 0] width 0 height 0
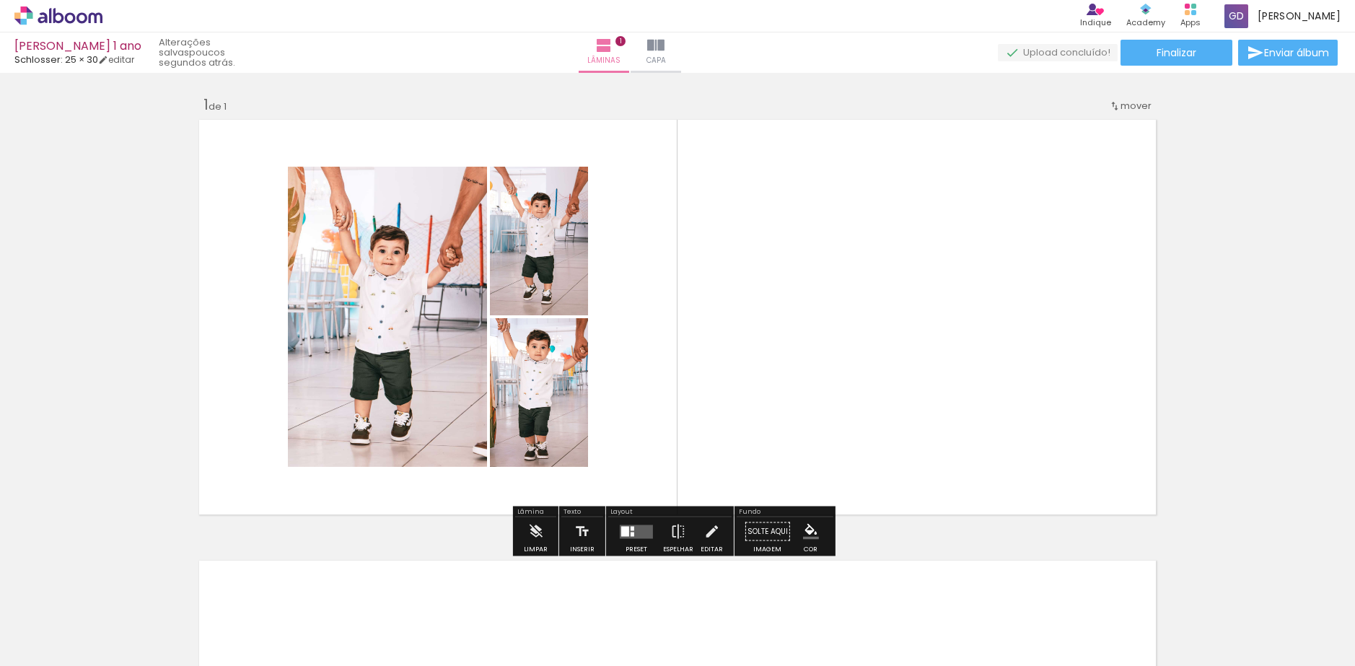
scroll to position [0, 0]
click at [398, 618] on div at bounding box center [387, 617] width 48 height 71
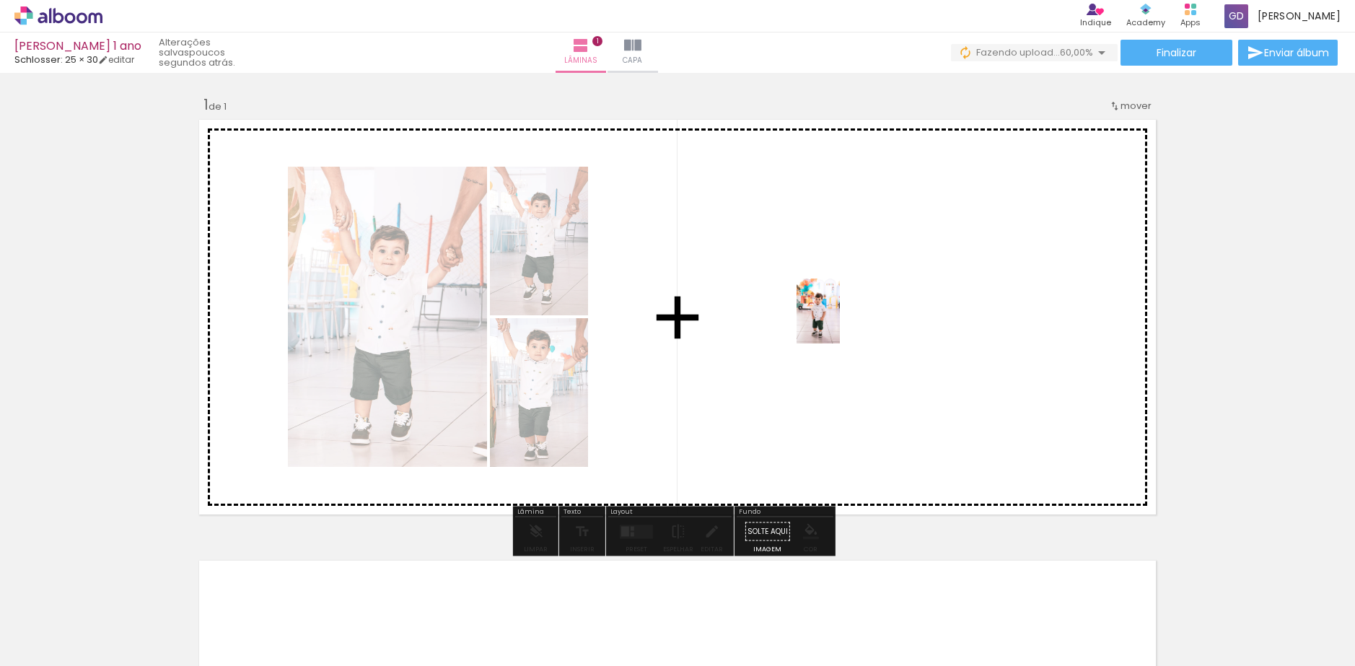
drag, startPoint x: 393, startPoint y: 622, endPoint x: 840, endPoint y: 322, distance: 538.1
click at [840, 322] on quentale-workspace at bounding box center [677, 333] width 1355 height 666
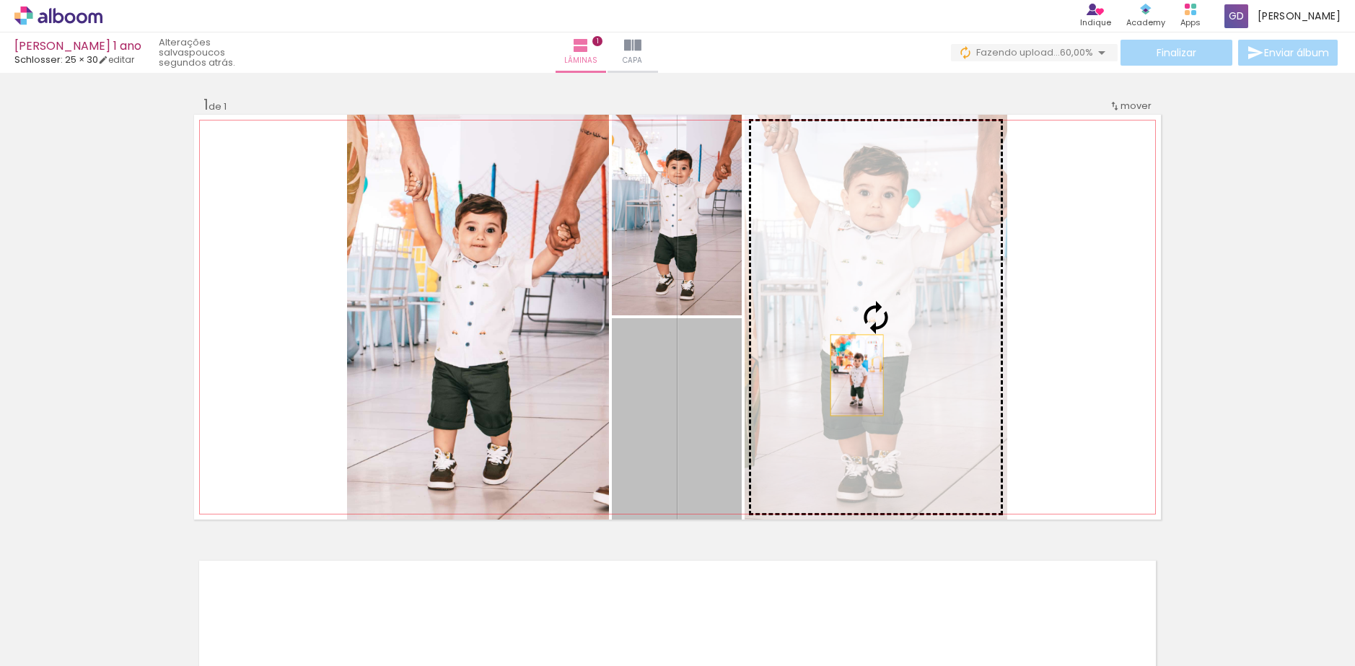
drag, startPoint x: 665, startPoint y: 401, endPoint x: 852, endPoint y: 375, distance: 188.7
click at [0, 0] on slot at bounding box center [0, 0] width 0 height 0
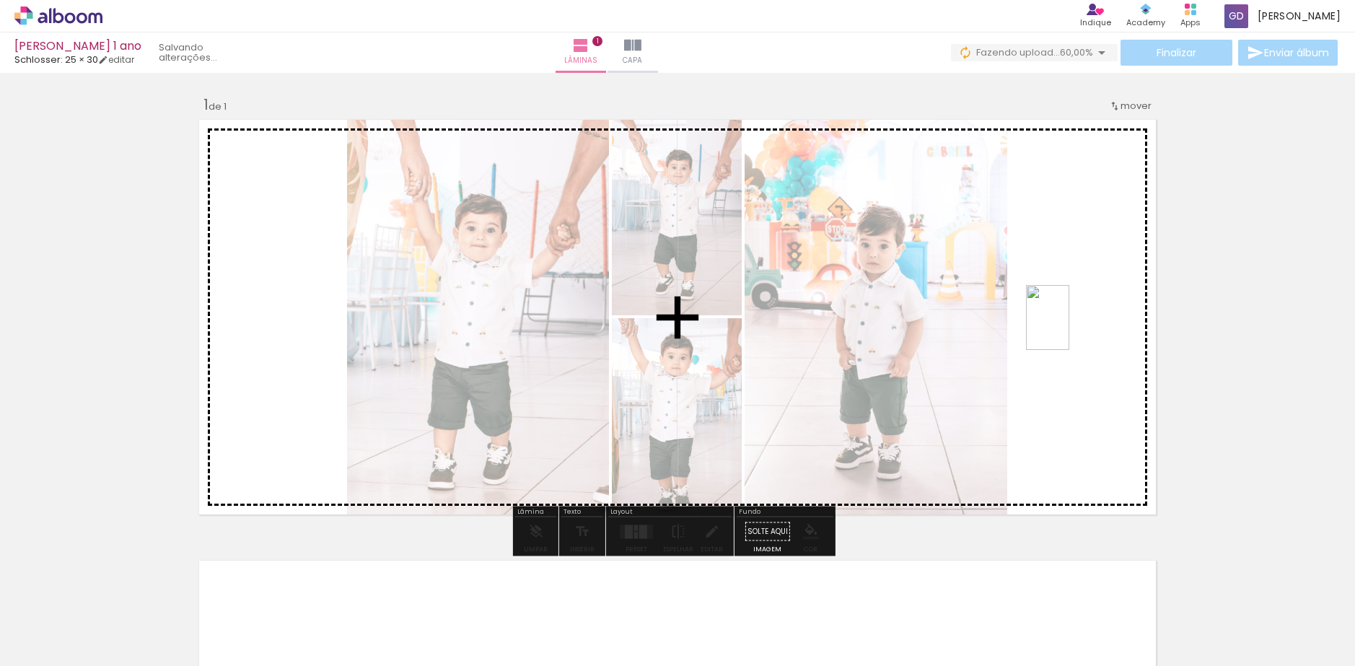
drag, startPoint x: 474, startPoint y: 623, endPoint x: 1069, endPoint y: 328, distance: 664.4
click at [1069, 328] on quentale-workspace at bounding box center [677, 333] width 1355 height 666
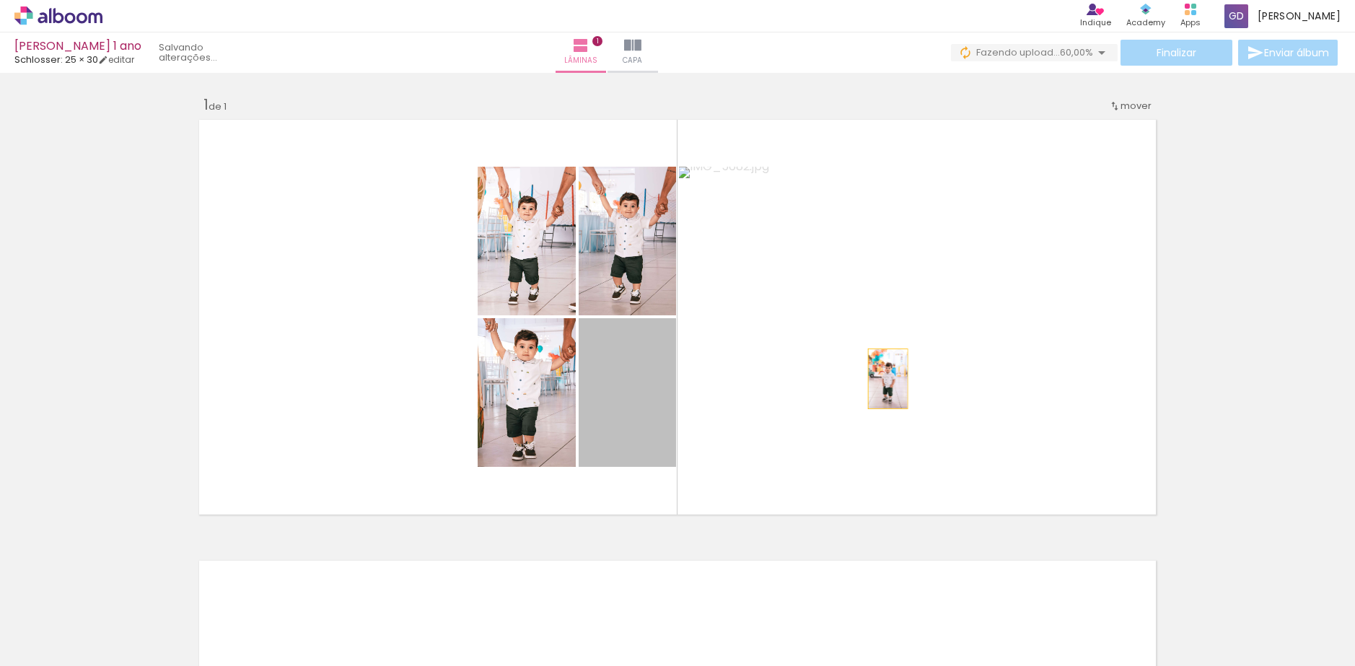
drag, startPoint x: 618, startPoint y: 410, endPoint x: 882, endPoint y: 379, distance: 265.9
click at [882, 379] on quentale-layouter at bounding box center [677, 317] width 967 height 405
drag, startPoint x: 629, startPoint y: 413, endPoint x: 1069, endPoint y: 325, distance: 448.3
click at [1069, 325] on quentale-layouter at bounding box center [677, 317] width 967 height 405
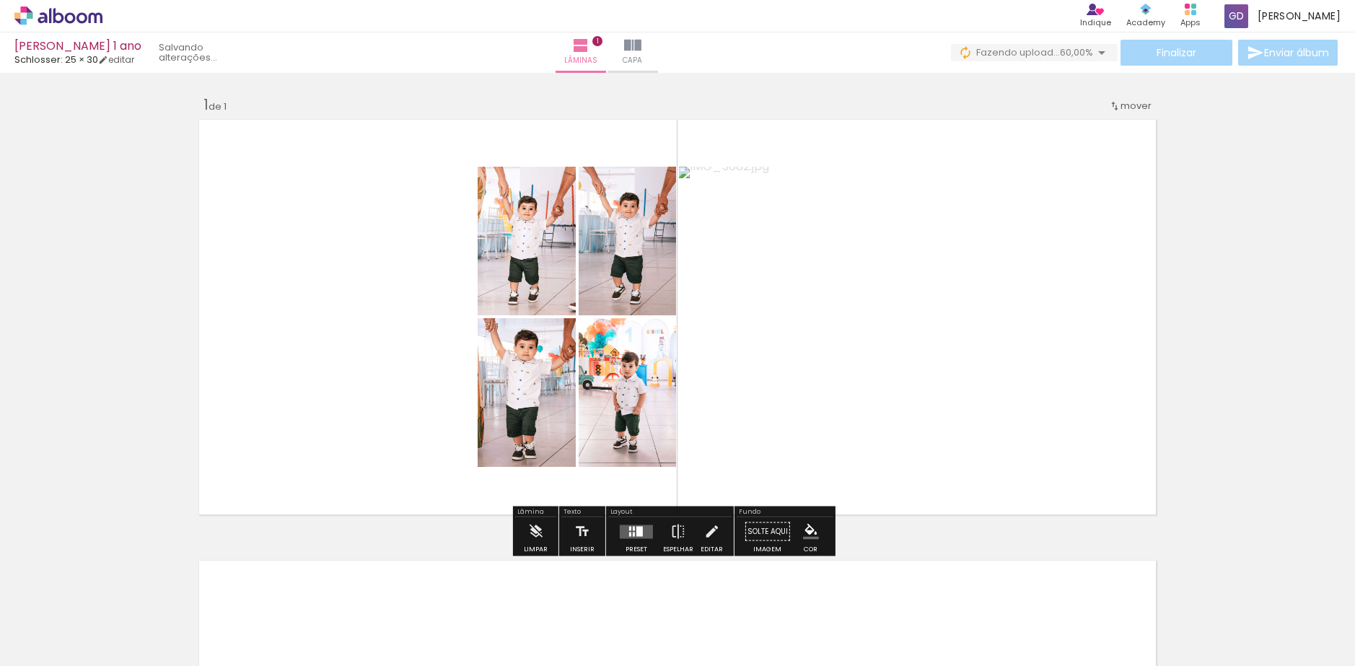
click at [631, 525] on quentale-layouter at bounding box center [636, 532] width 33 height 14
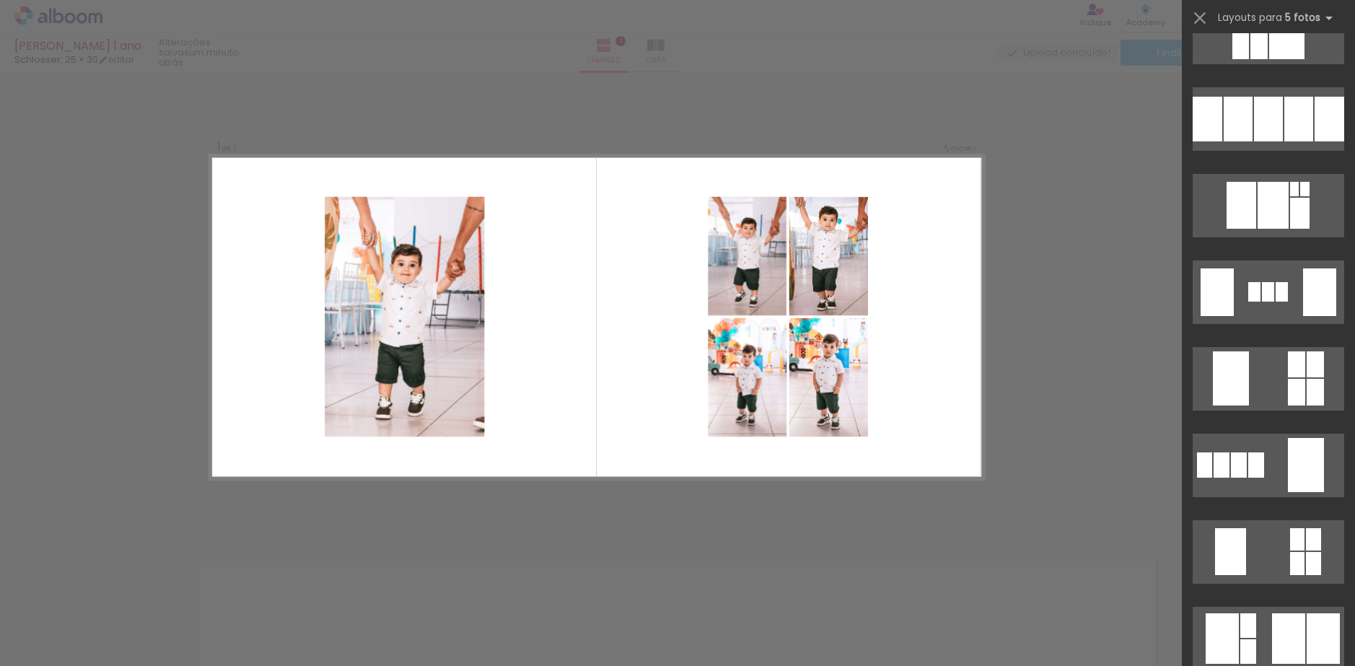
scroll to position [3752, 0]
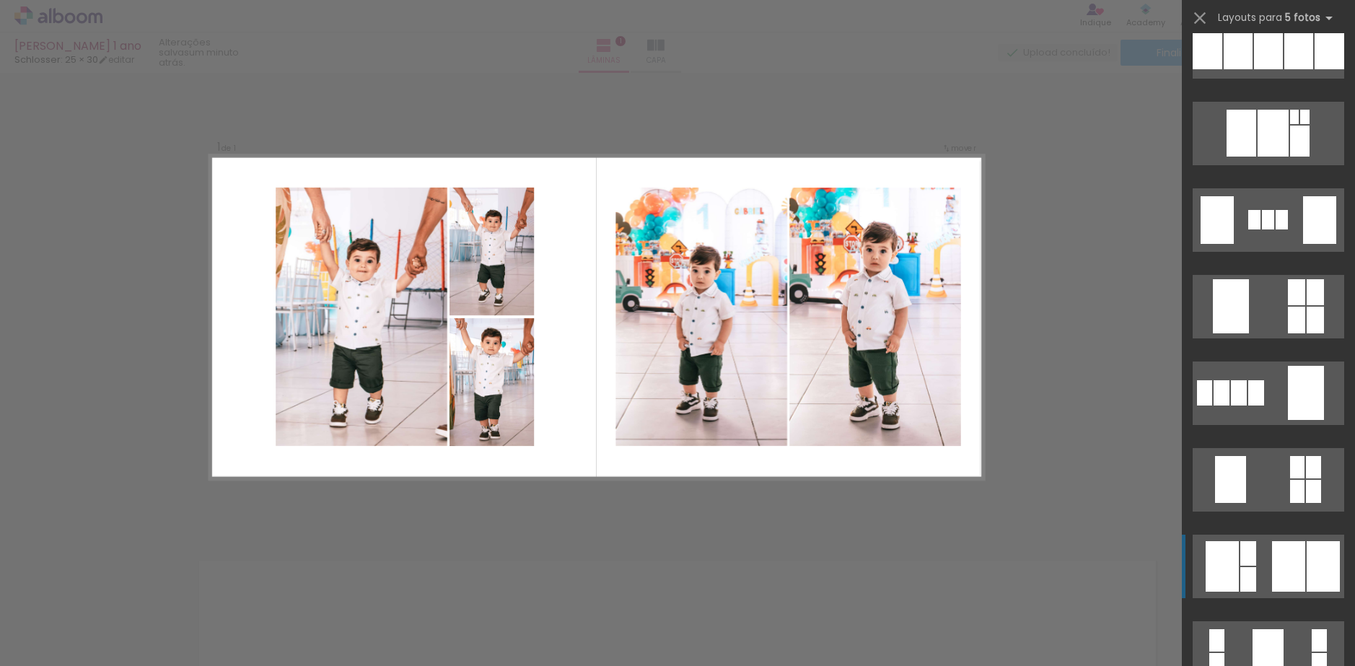
click at [1272, 548] on div at bounding box center [1288, 566] width 33 height 51
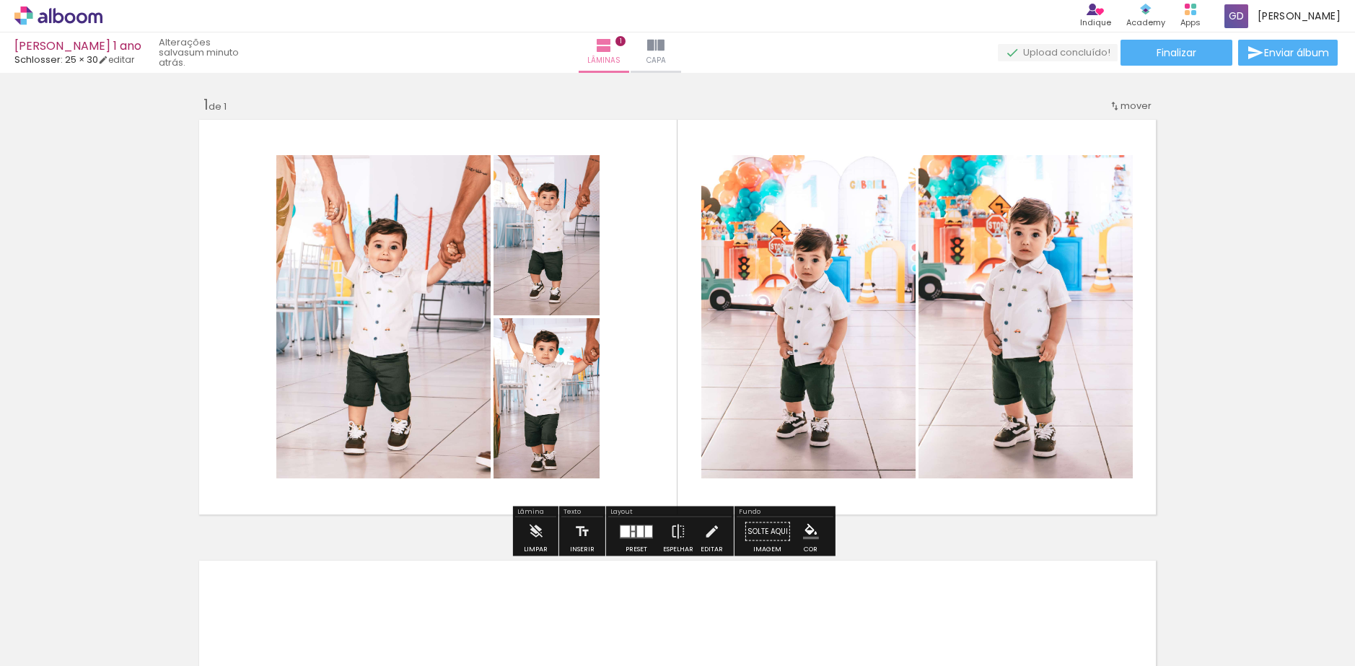
click at [627, 543] on div at bounding box center [636, 531] width 39 height 29
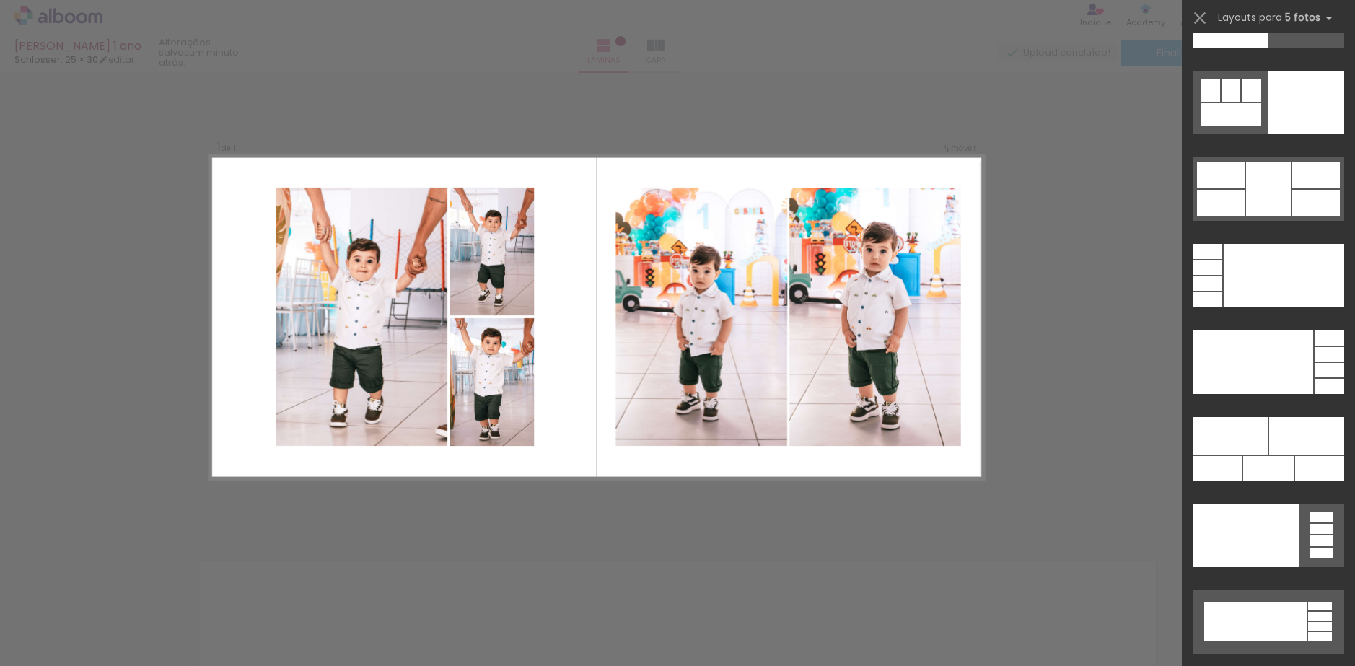
scroll to position [39252, 0]
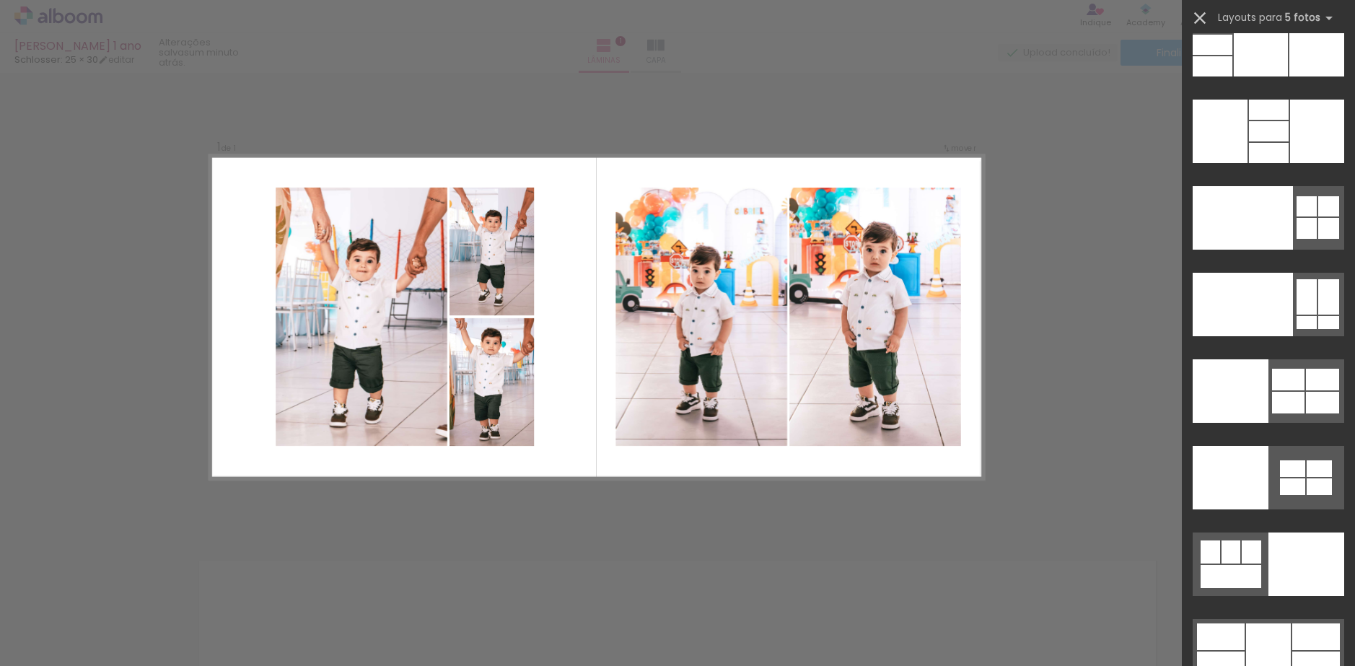
click at [1197, 15] on iron-icon at bounding box center [1200, 18] width 20 height 20
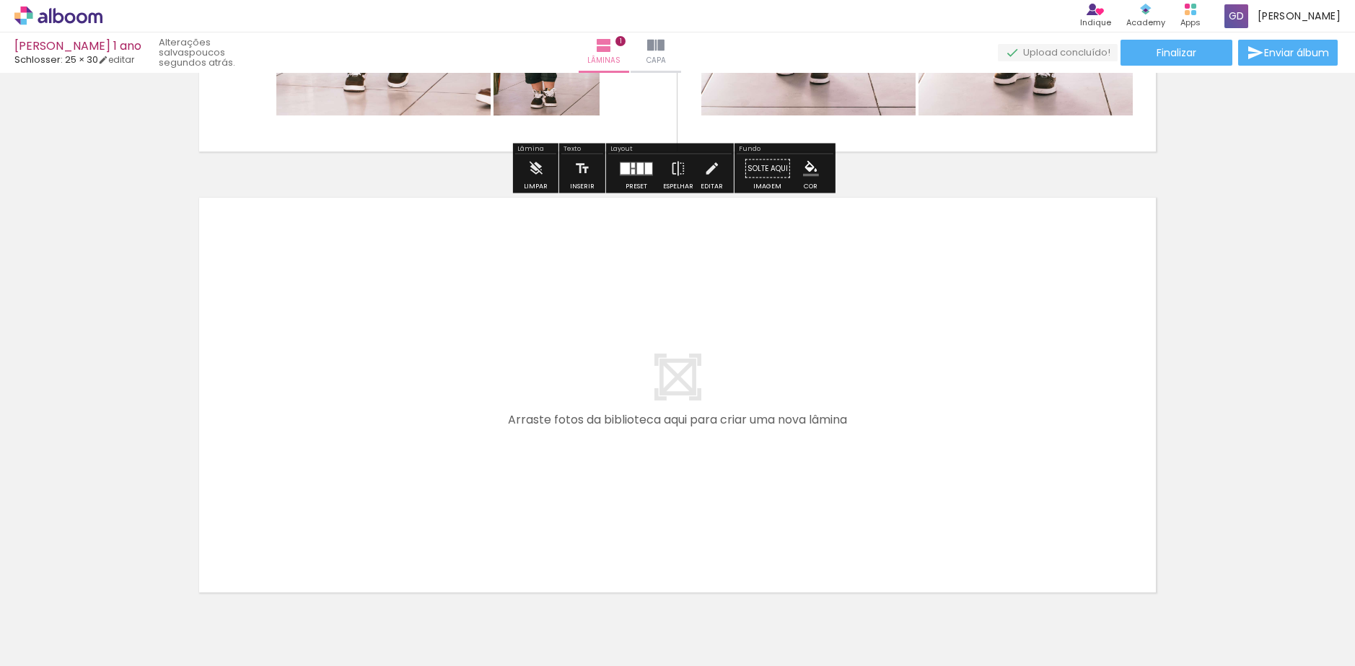
scroll to position [435, 0]
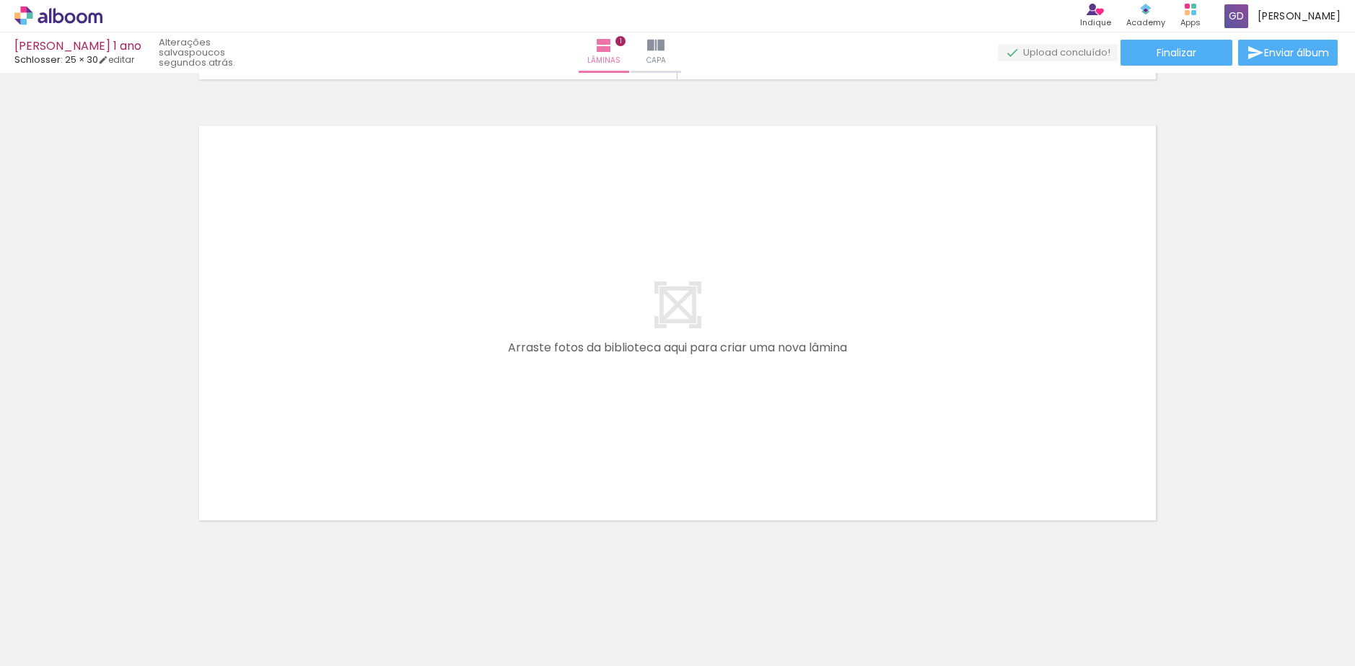
click at [67, 650] on span "Adicionar Fotos" at bounding box center [51, 647] width 43 height 16
click at [0, 0] on input "file" at bounding box center [0, 0] width 0 height 0
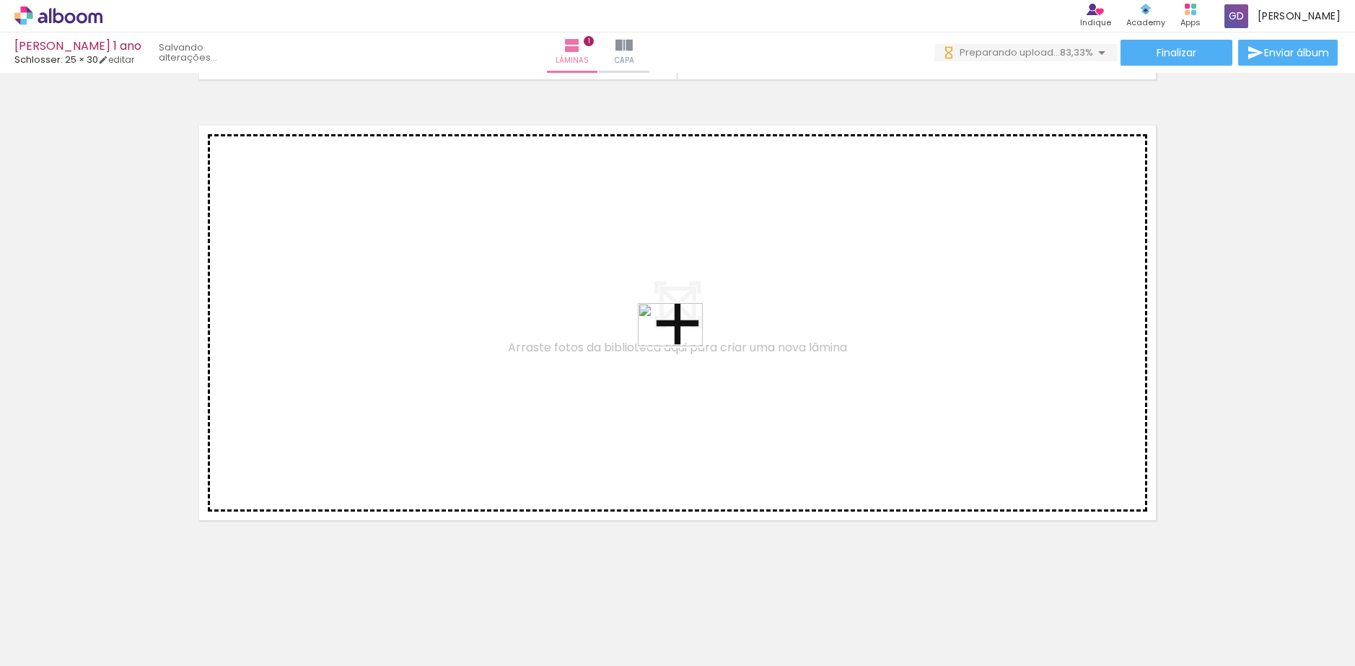
drag, startPoint x: 592, startPoint y: 613, endPoint x: 667, endPoint y: 327, distance: 296.1
click at [667, 327] on quentale-workspace at bounding box center [677, 333] width 1355 height 666
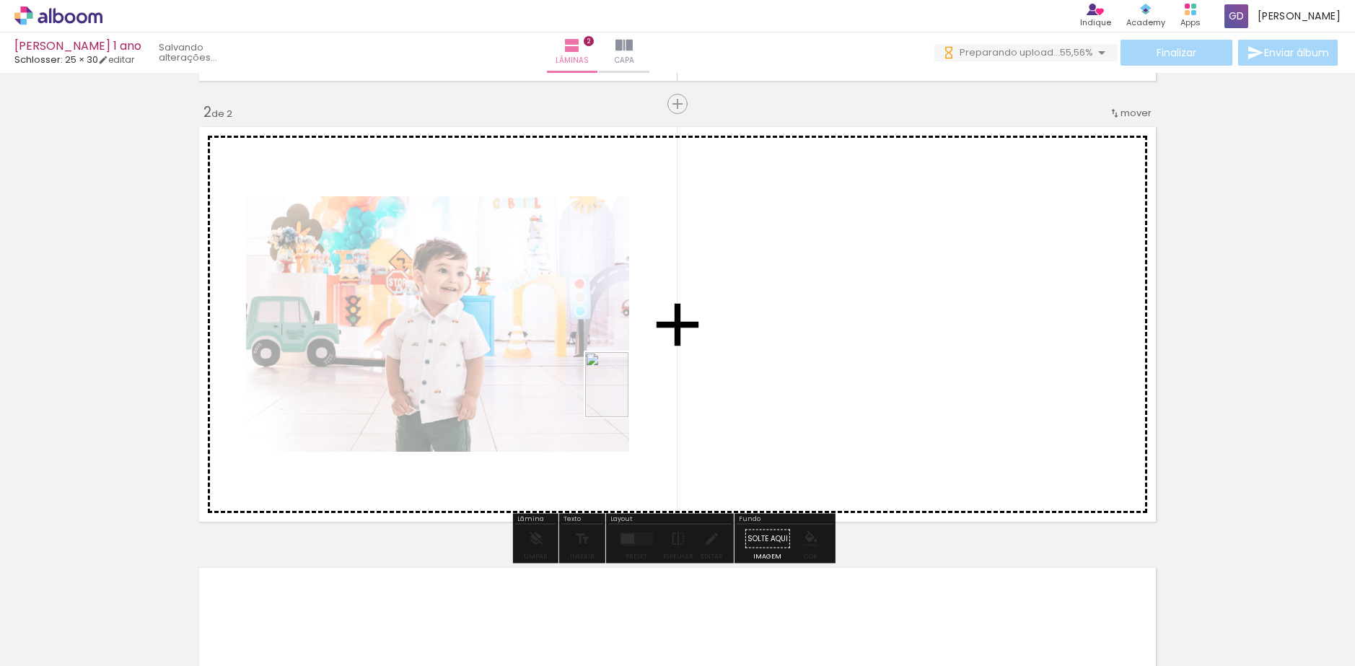
drag, startPoint x: 631, startPoint y: 617, endPoint x: 628, endPoint y: 395, distance: 221.5
click at [628, 395] on quentale-workspace at bounding box center [677, 333] width 1355 height 666
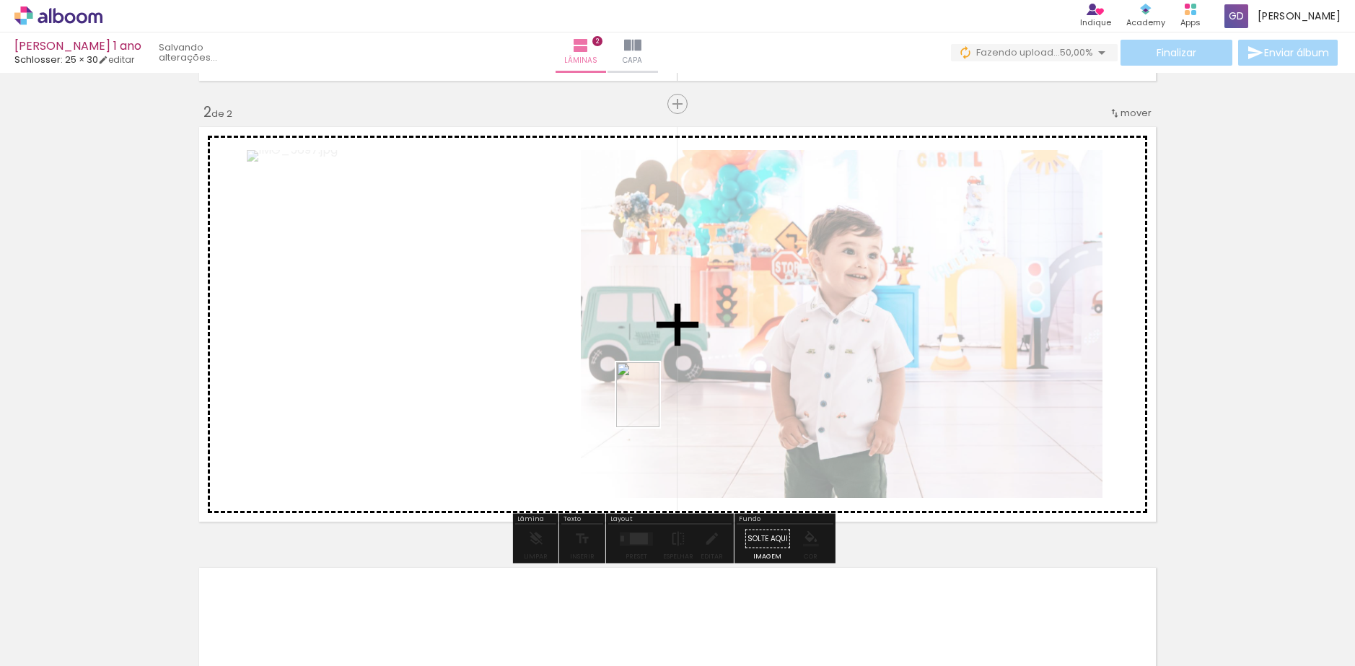
drag, startPoint x: 724, startPoint y: 644, endPoint x: 772, endPoint y: 632, distance: 49.7
click at [659, 400] on quentale-workspace at bounding box center [677, 333] width 1355 height 666
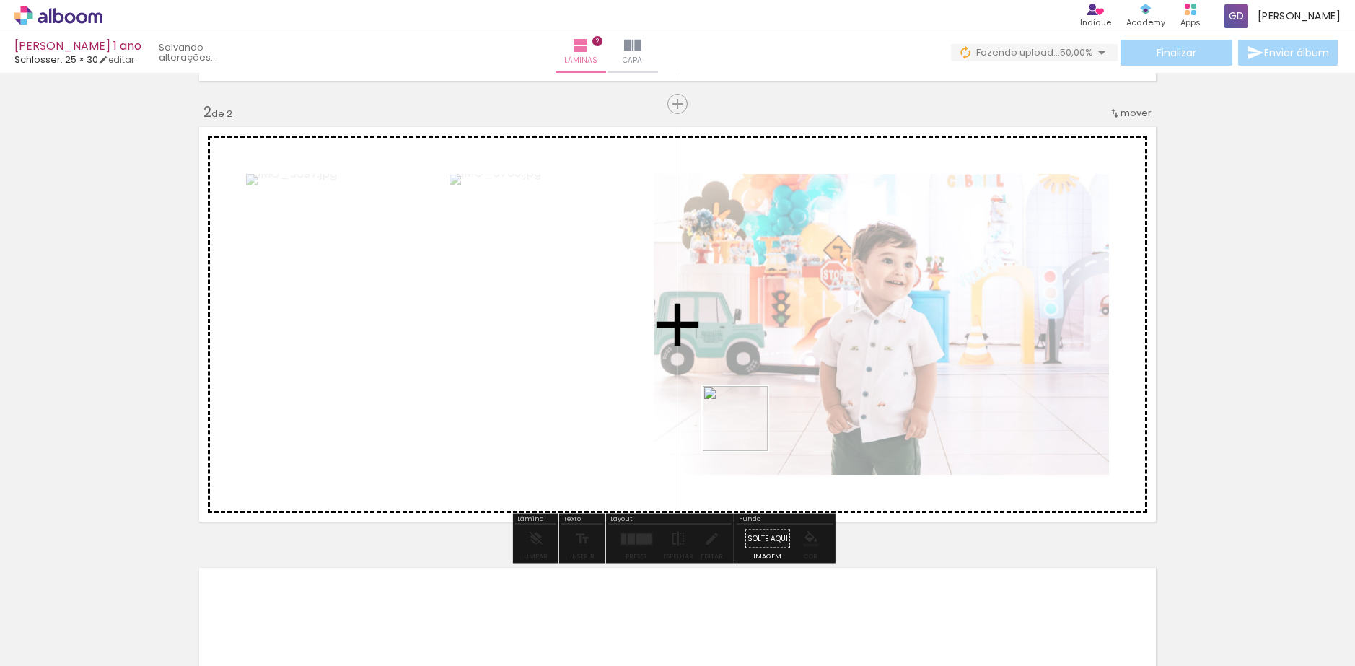
drag, startPoint x: 793, startPoint y: 612, endPoint x: 885, endPoint y: 619, distance: 92.6
click at [742, 396] on quentale-workspace at bounding box center [677, 333] width 1355 height 666
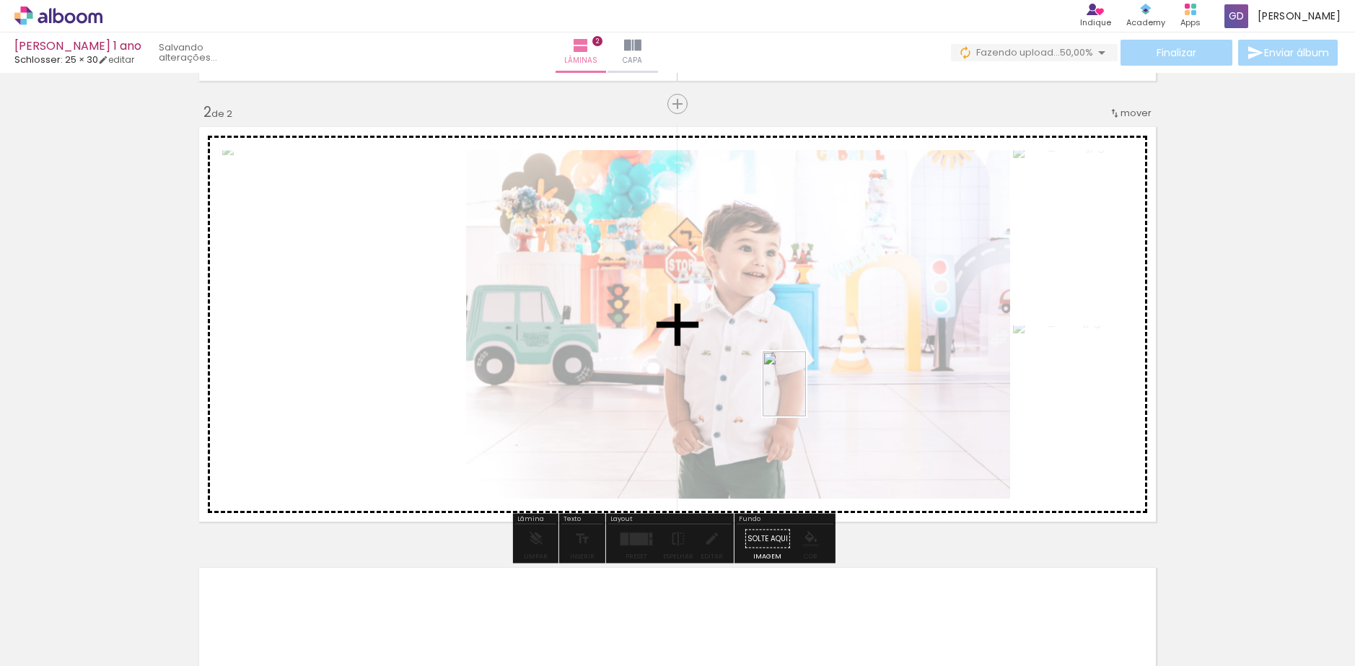
drag, startPoint x: 877, startPoint y: 626, endPoint x: 806, endPoint y: 395, distance: 242.4
click at [806, 395] on quentale-workspace at bounding box center [677, 333] width 1355 height 666
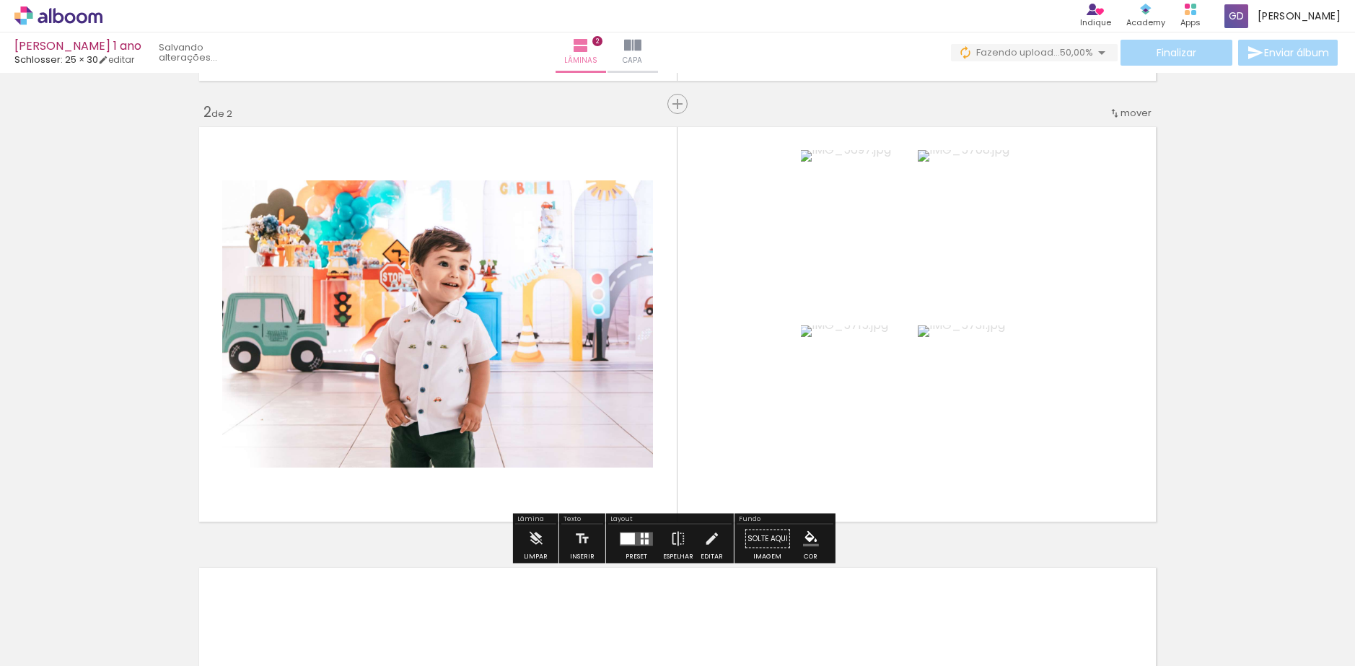
click at [639, 548] on div at bounding box center [636, 539] width 39 height 29
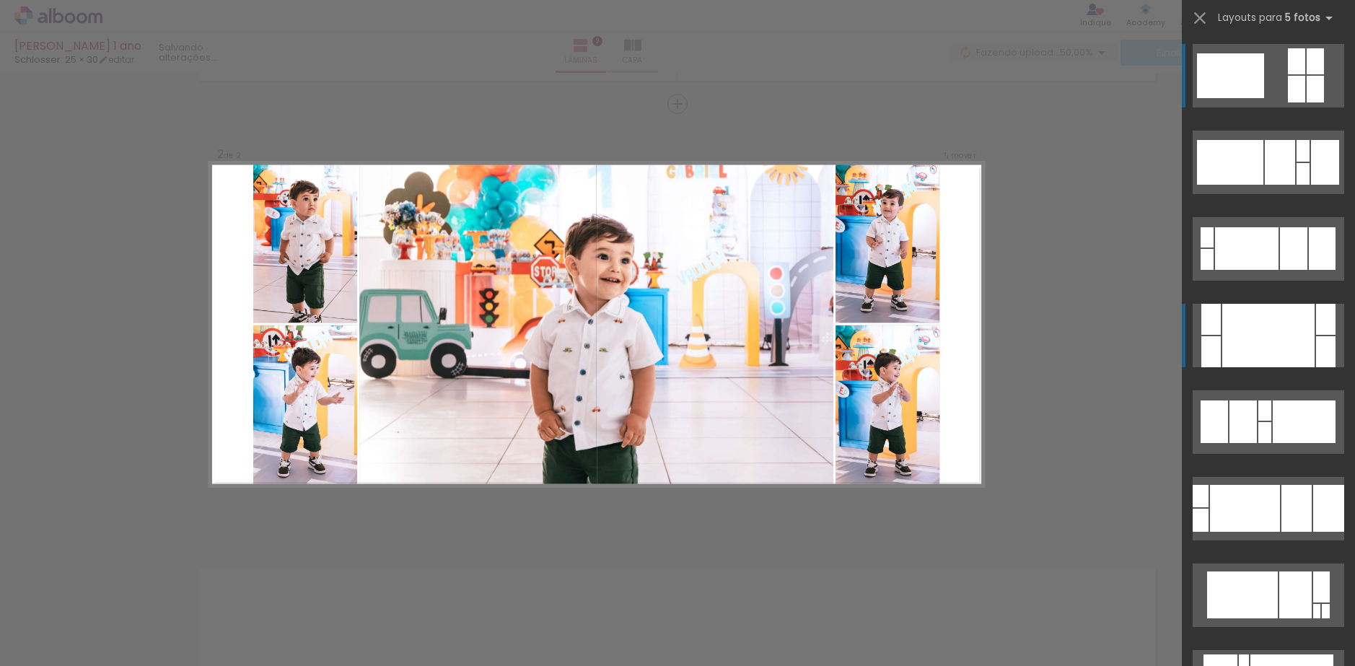
click at [1245, 344] on div at bounding box center [1268, 335] width 92 height 63
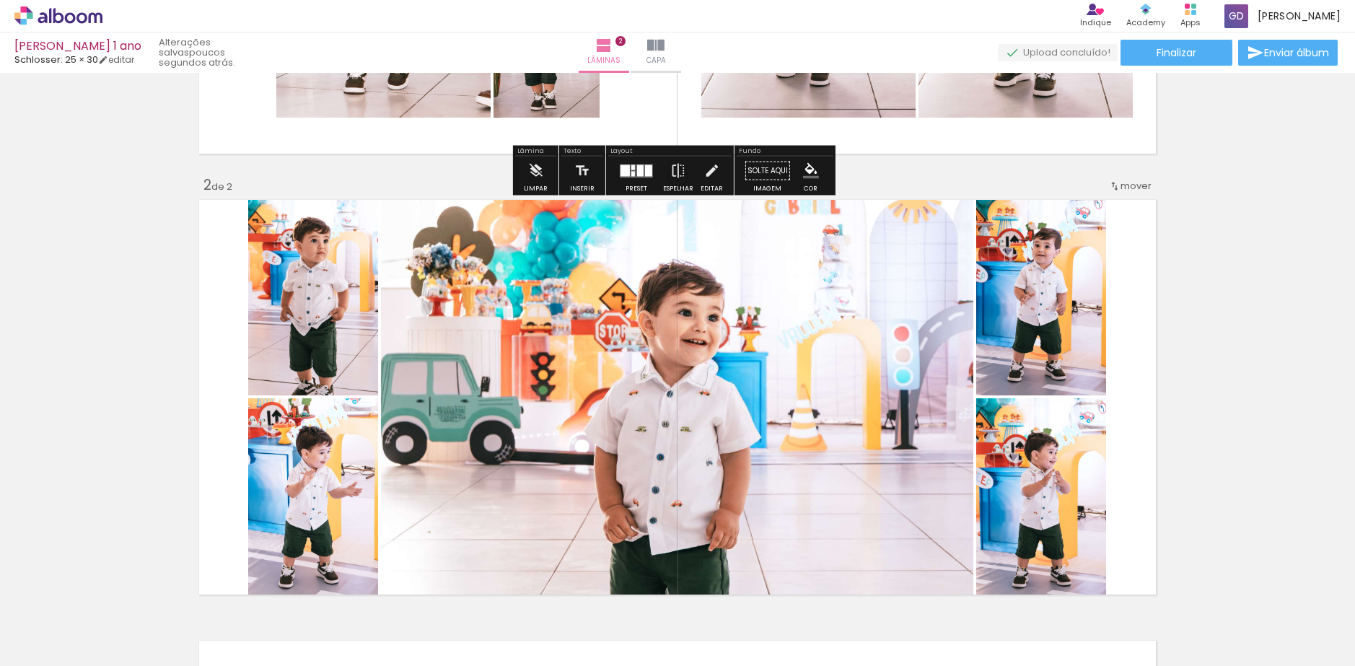
scroll to position [433, 0]
